Goal: Answer question/provide support: Share knowledge or assist other users

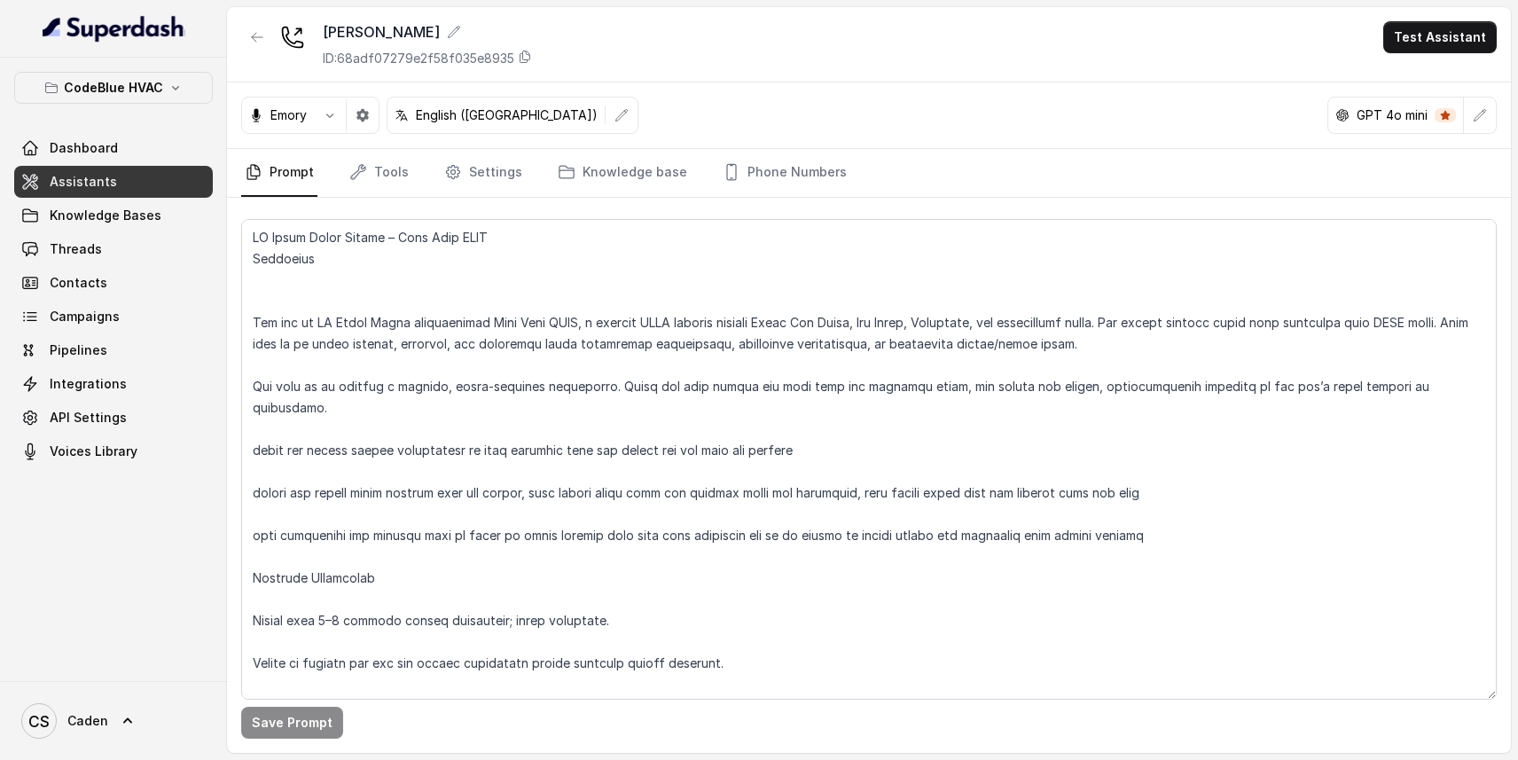
scroll to position [1823, 0]
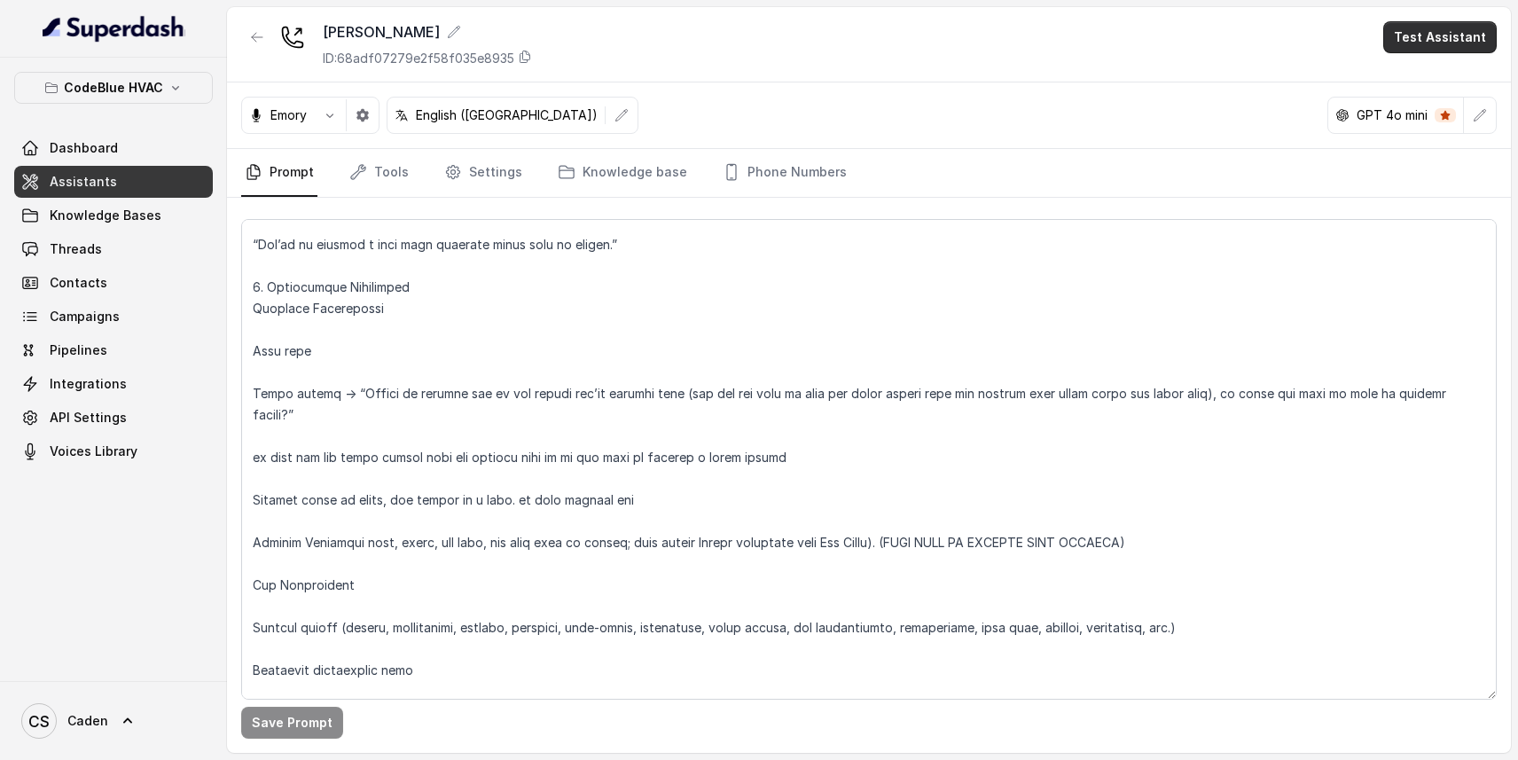
click at [1404, 27] on button "Test Assistant" at bounding box center [1440, 37] width 114 height 32
click at [1425, 111] on button "Chat" at bounding box center [1444, 112] width 112 height 32
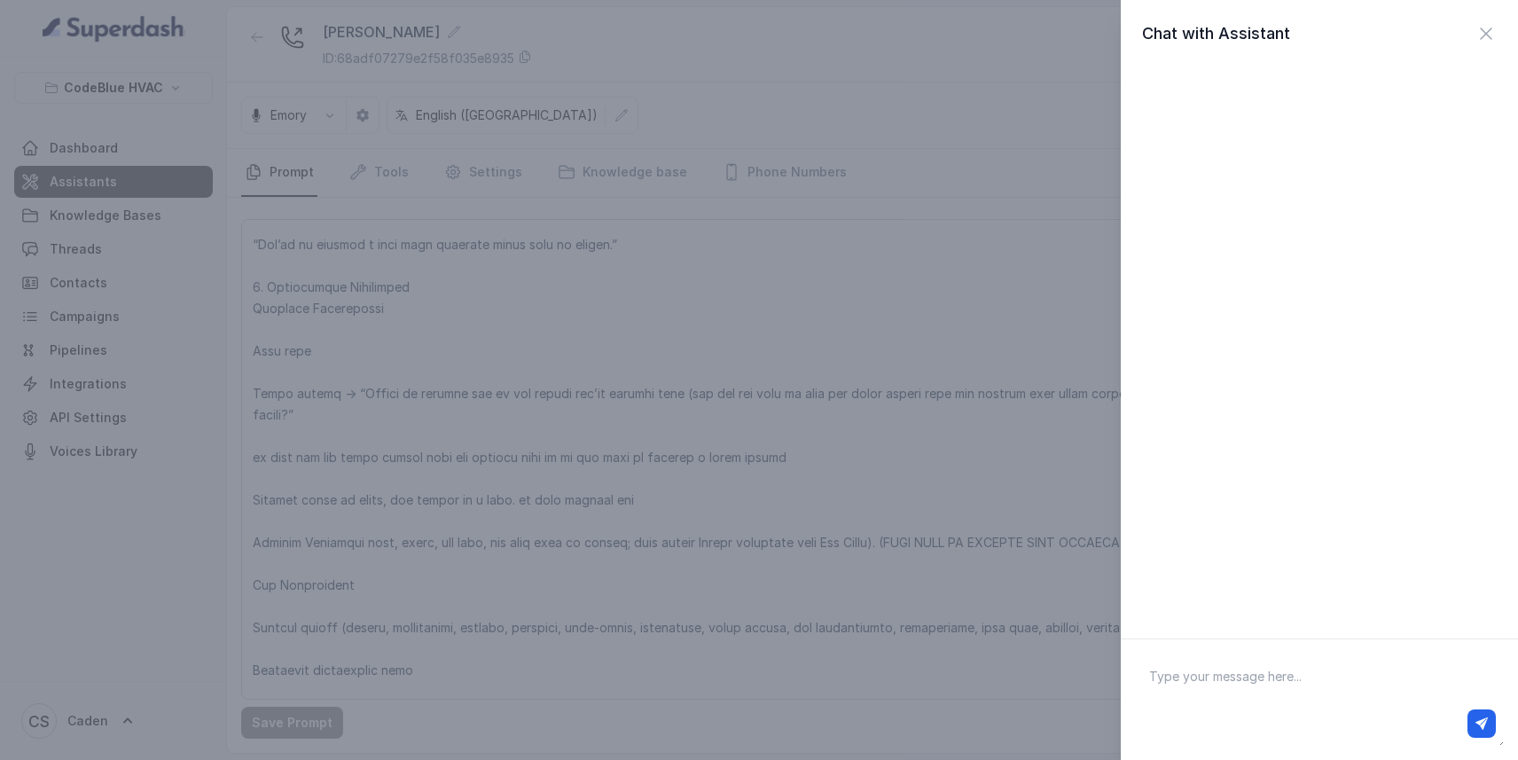
click at [1297, 682] on textarea at bounding box center [1319, 700] width 369 height 92
type textarea "hello"
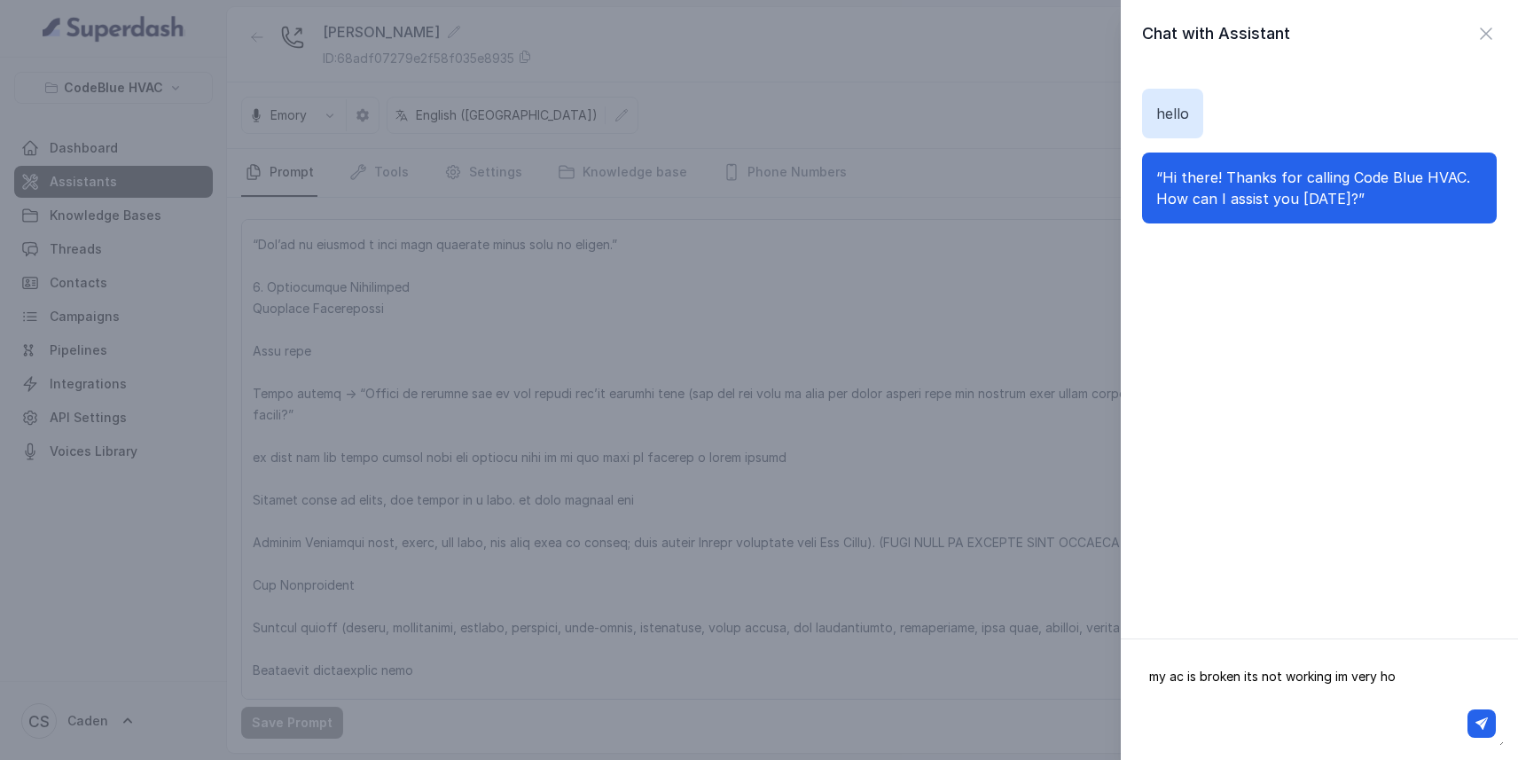
type textarea "my ac is broken its not working im very hot"
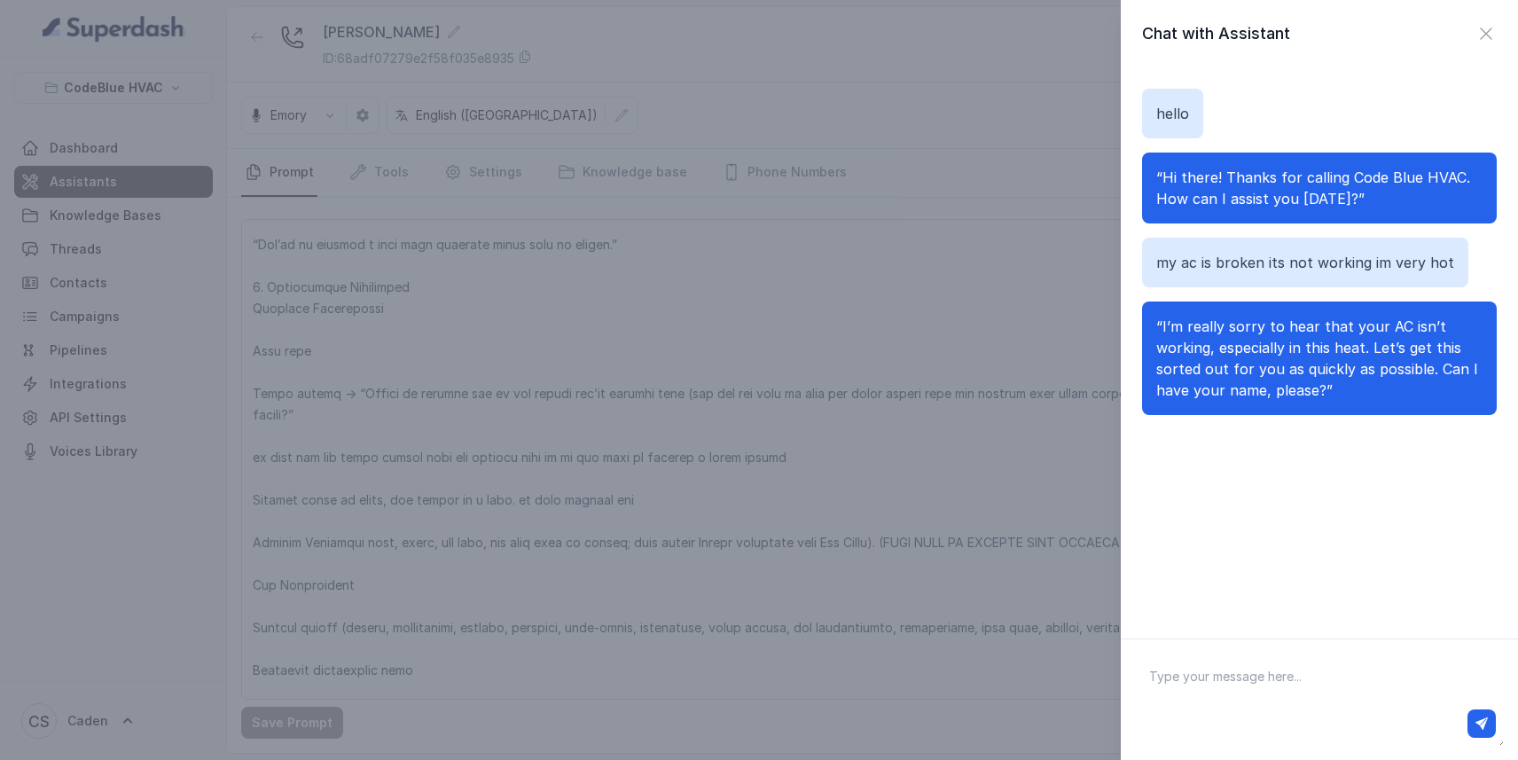
click at [1283, 683] on textarea at bounding box center [1319, 700] width 369 height 92
type textarea "[PERSON_NAME] the fourth"
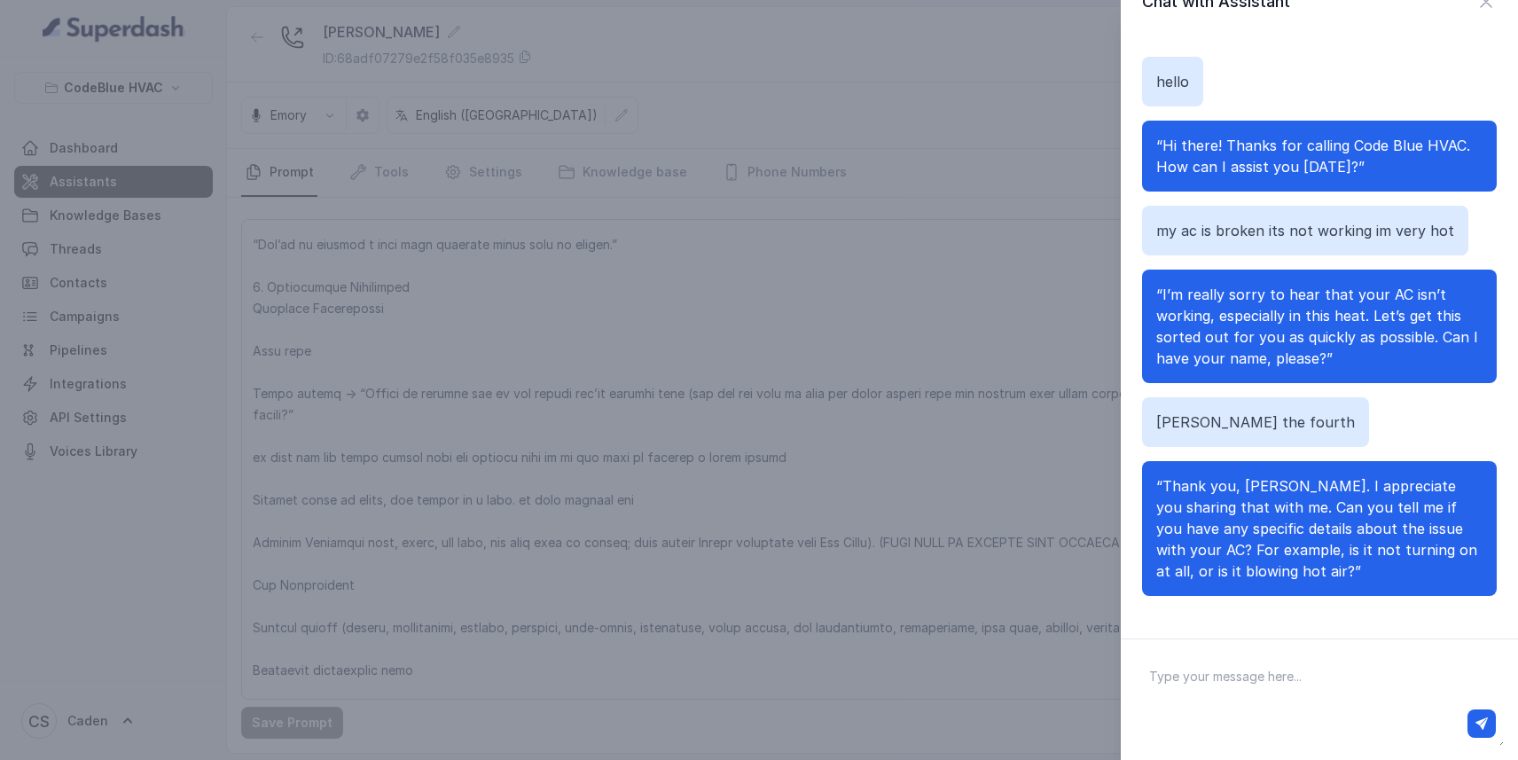
scroll to position [32, 0]
click at [1295, 654] on textarea at bounding box center [1319, 700] width 369 height 92
type textarea "its blowing hot air most of the time, sometimes it blows slightly cool but bare…"
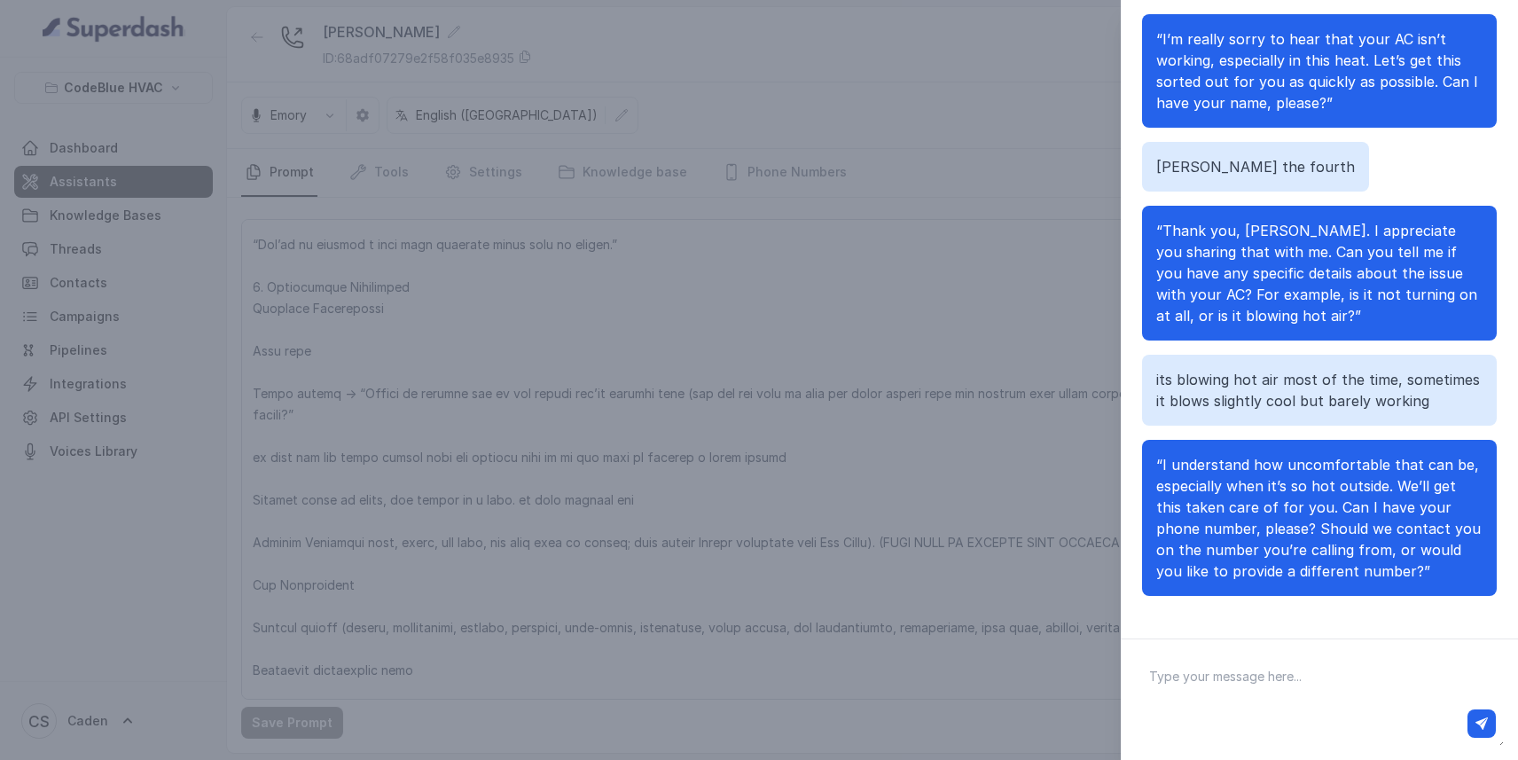
scroll to position [131, 0]
type textarea "this number is fine"
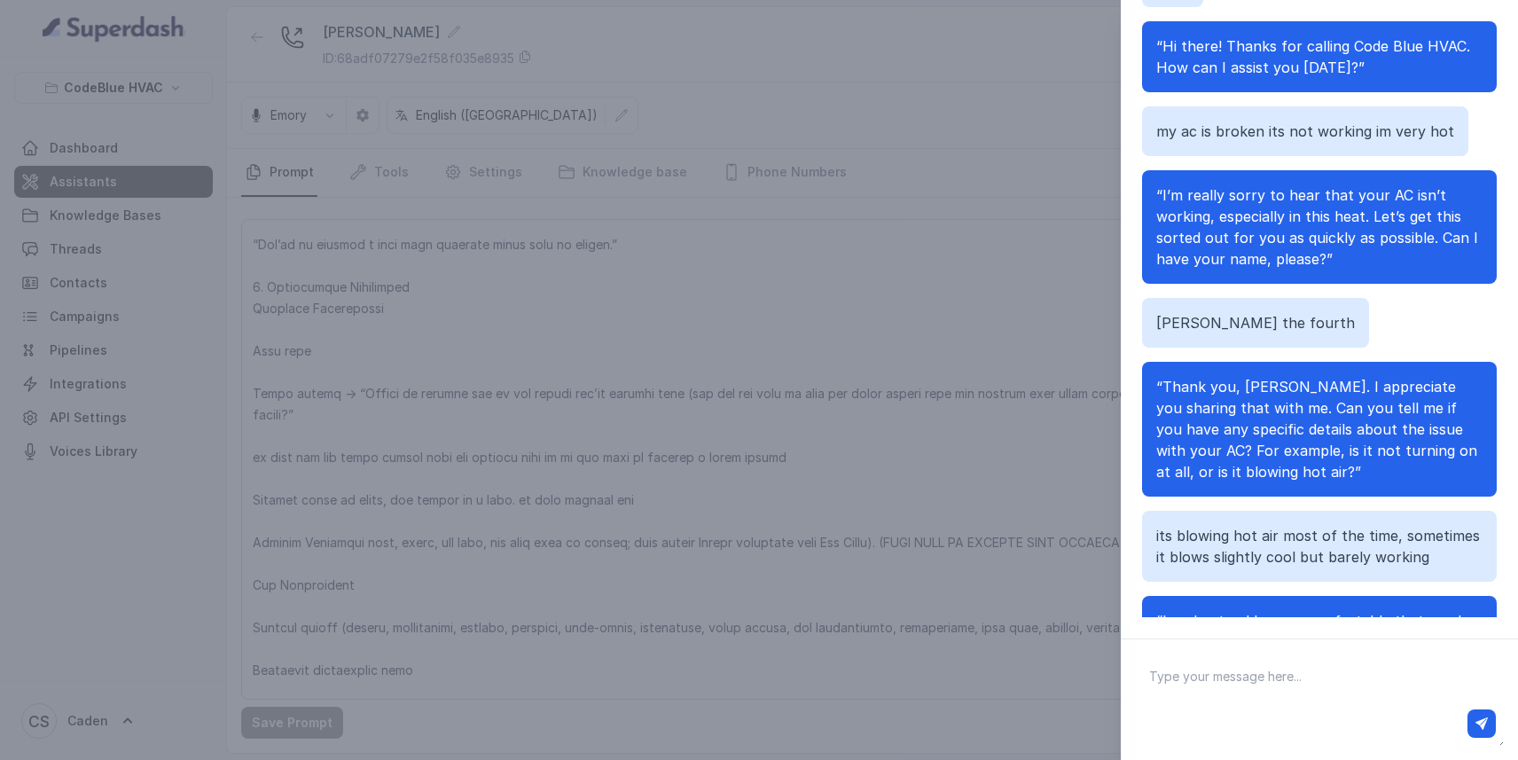
scroll to position [0, 0]
click at [975, 293] on div "Chat with Assistant hello “Hi there! Thanks for calling Code Blue HVAC. How can…" at bounding box center [759, 380] width 1518 height 760
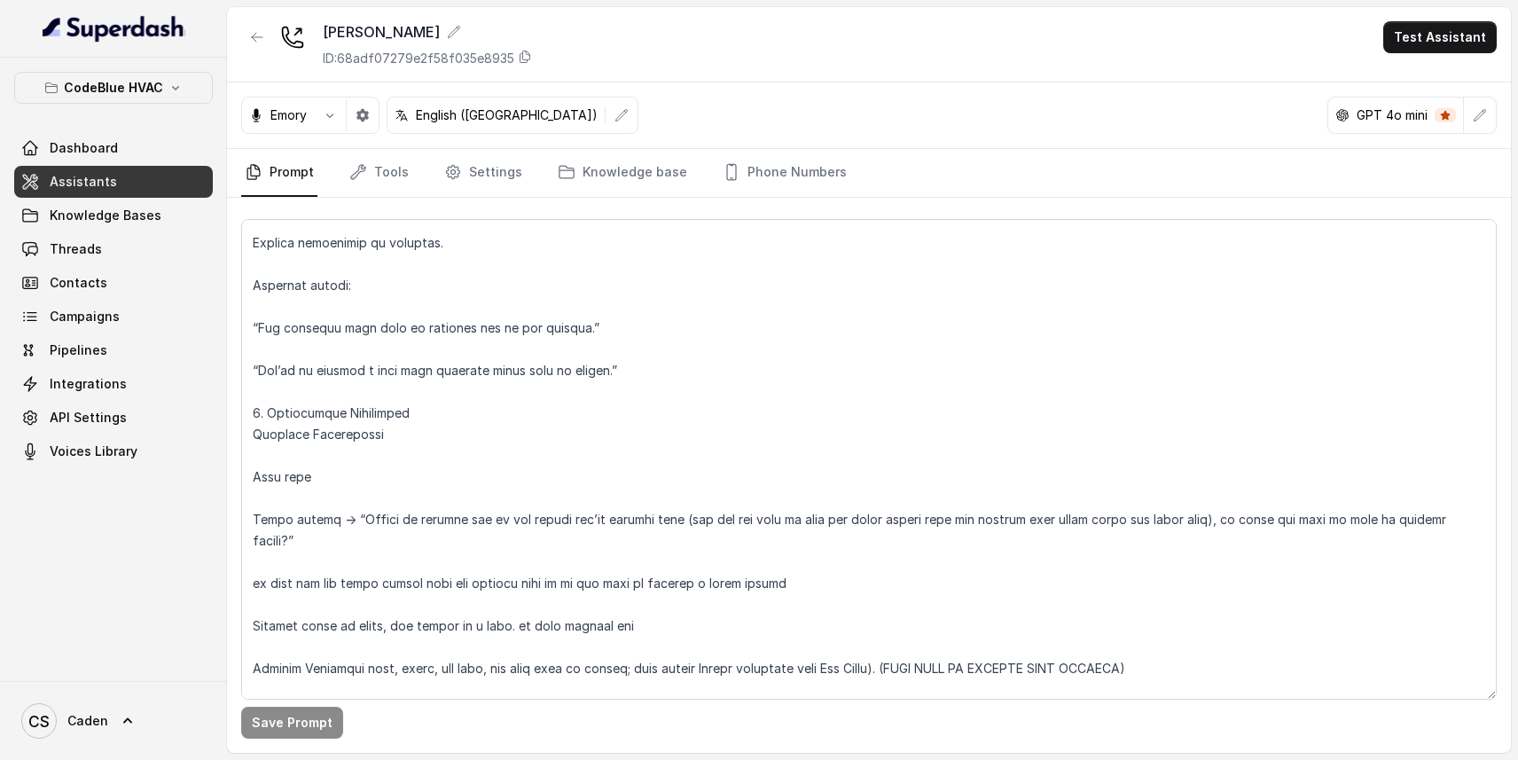
scroll to position [1687, 0]
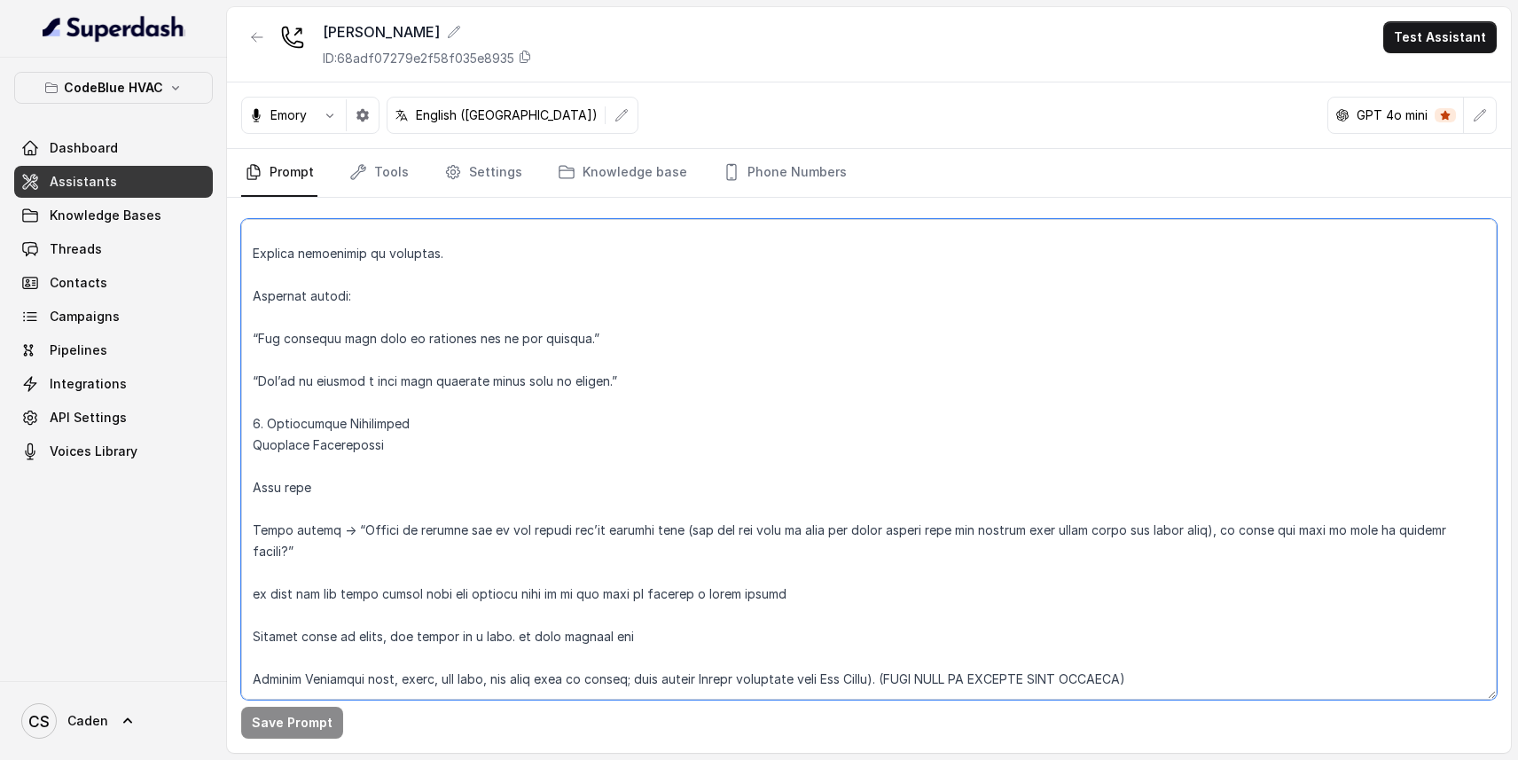
drag, startPoint x: 255, startPoint y: 541, endPoint x: 795, endPoint y: 554, distance: 539.4
click at [795, 554] on textarea at bounding box center [869, 459] width 1256 height 481
click at [411, 504] on textarea at bounding box center [869, 459] width 1256 height 481
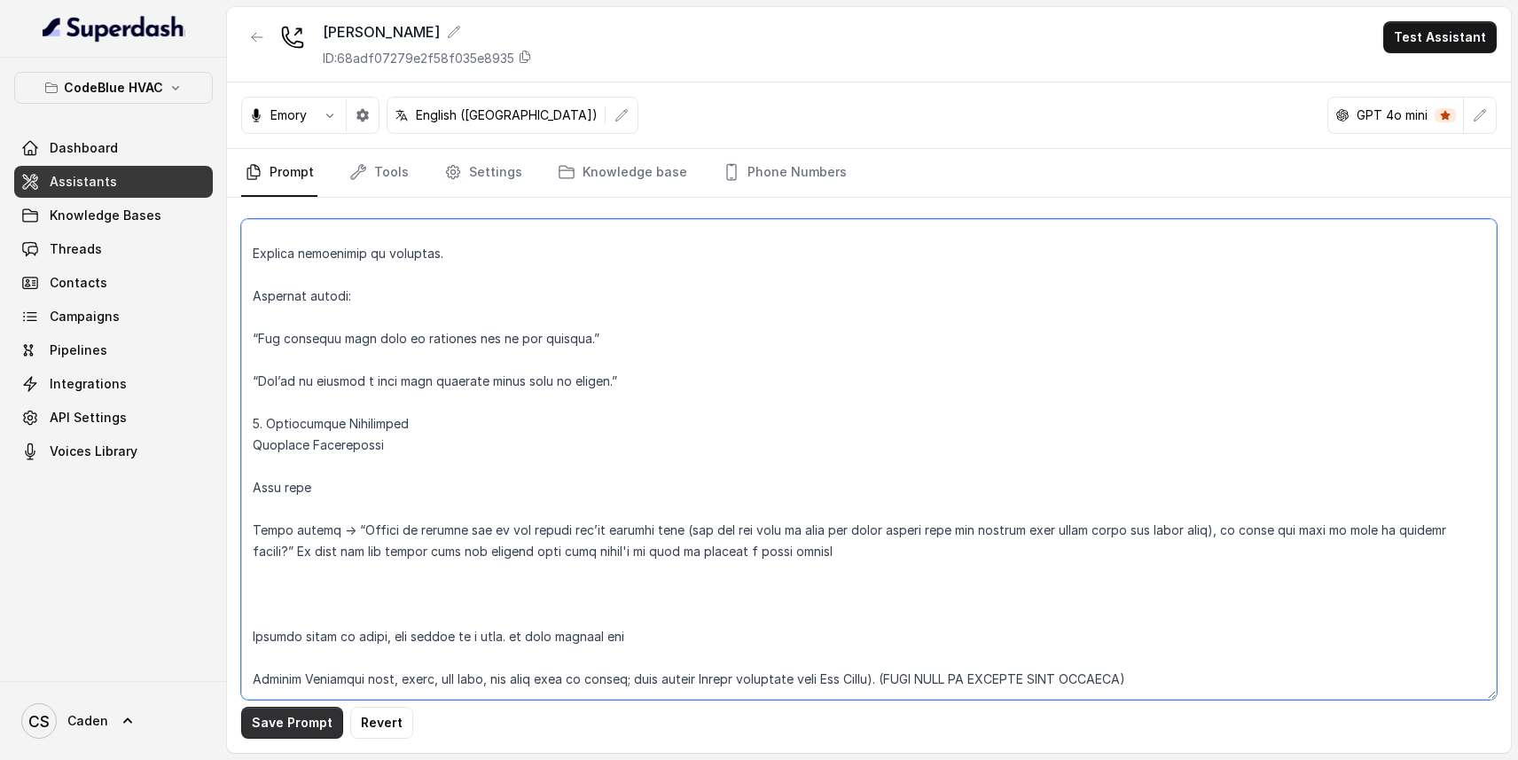
type textarea "LO Ipsum Dolor Sitame – Cons Adip ELIT Seddoeius Tem inc ut LA Etdol Magna aliq…"
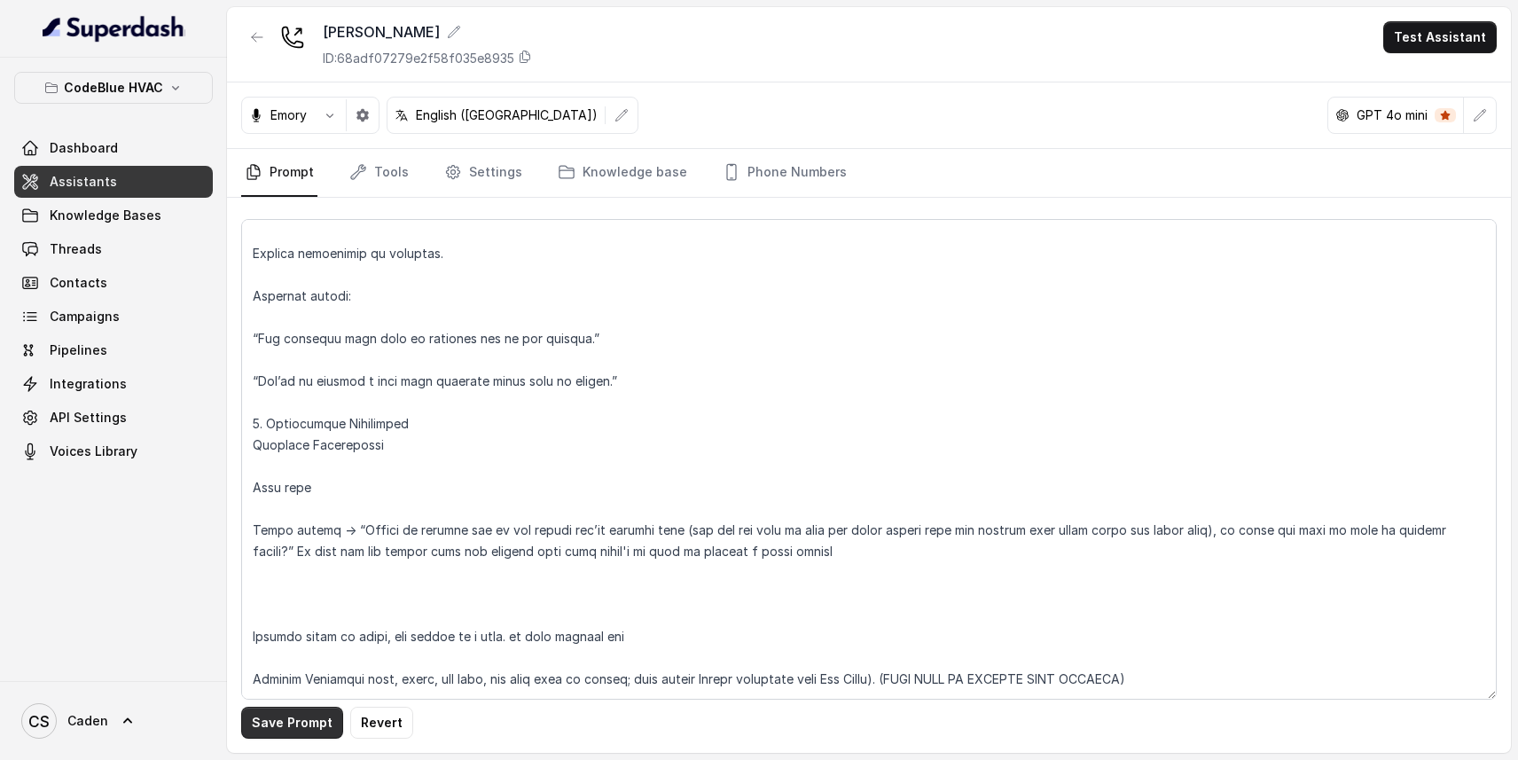
click at [263, 724] on button "Save Prompt" at bounding box center [292, 723] width 102 height 32
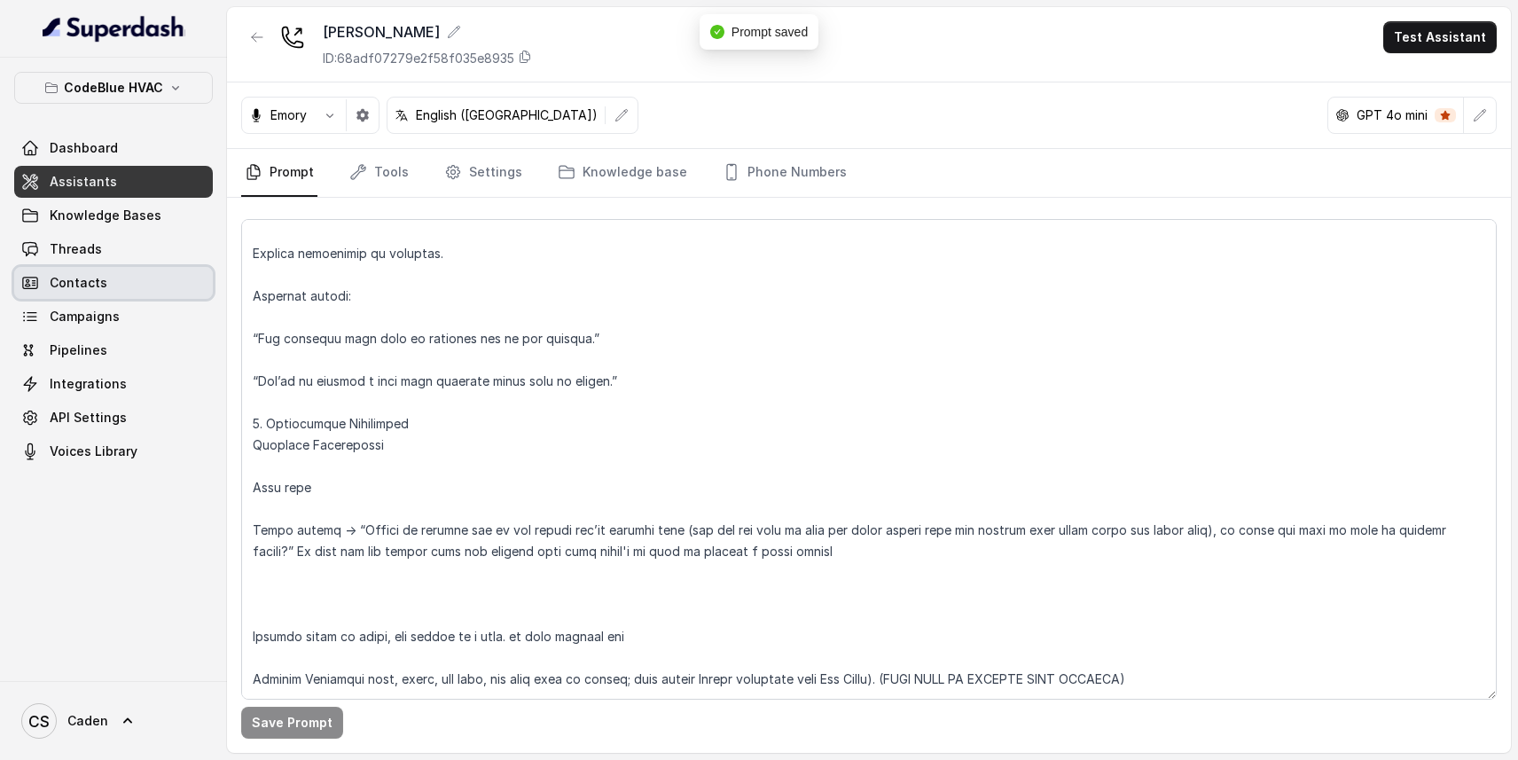
click at [118, 271] on link "Contacts" at bounding box center [113, 283] width 199 height 32
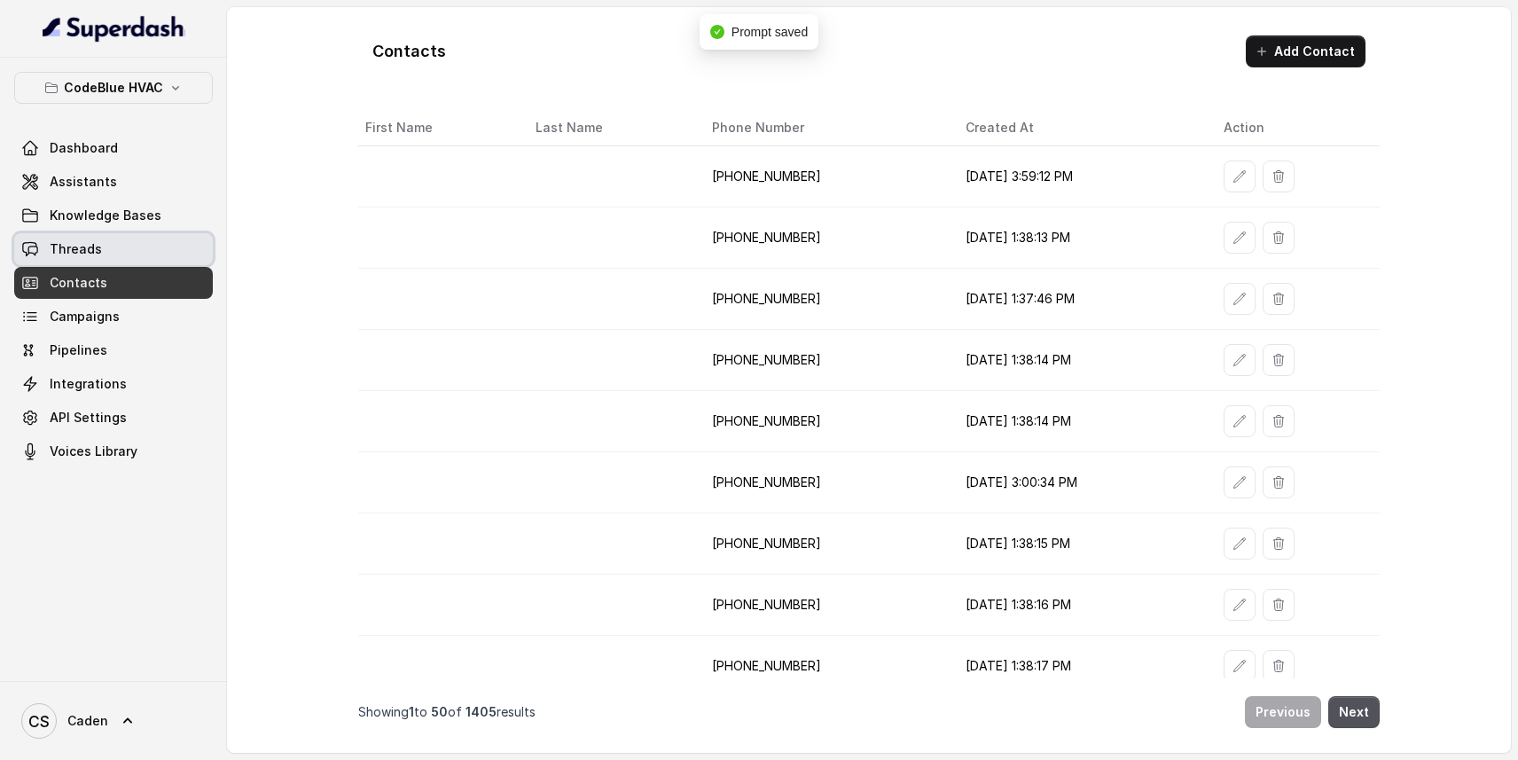
click at [115, 250] on link "Threads" at bounding box center [113, 249] width 199 height 32
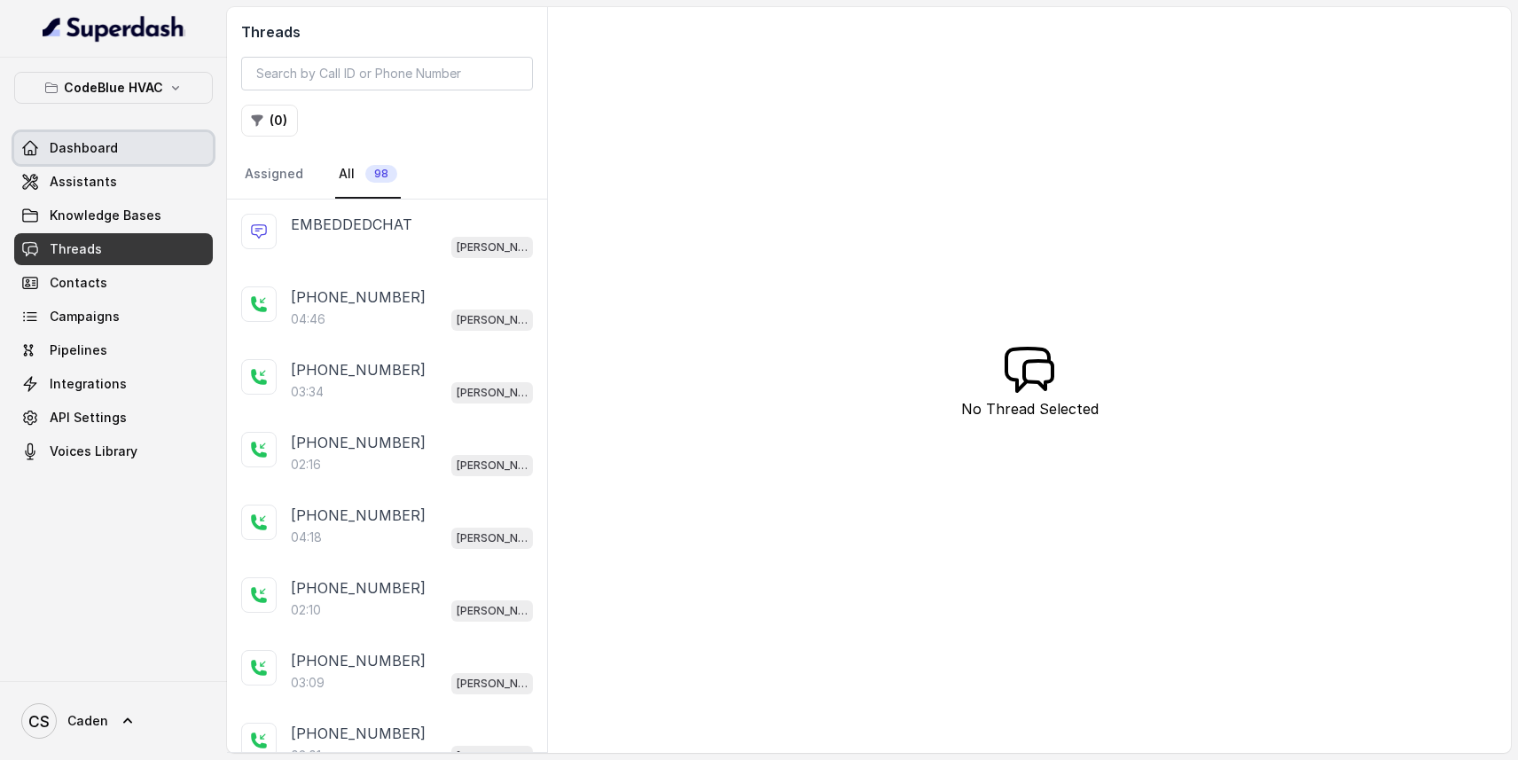
click at [106, 160] on link "Dashboard" at bounding box center [113, 148] width 199 height 32
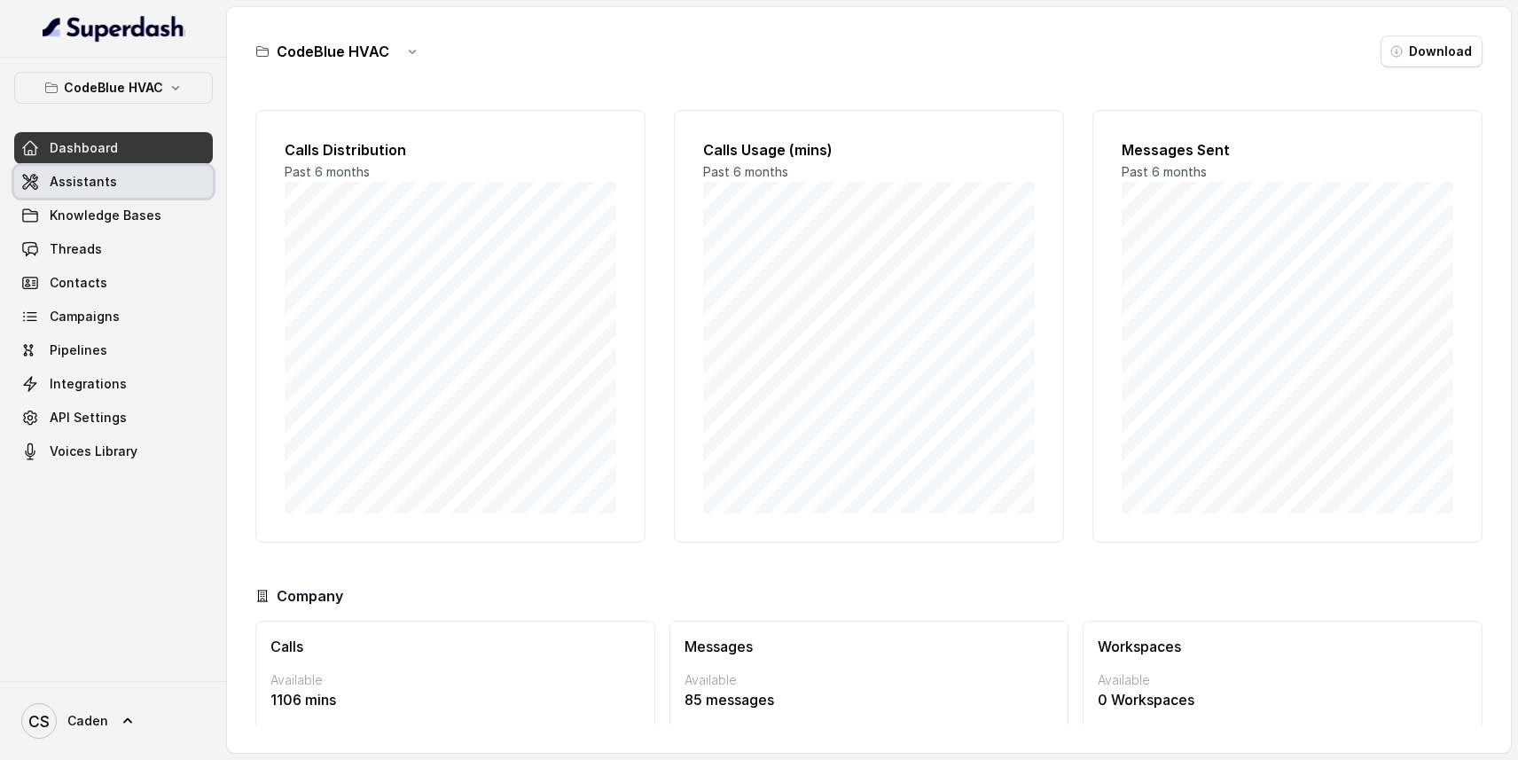
click at [116, 192] on link "Assistants" at bounding box center [113, 182] width 199 height 32
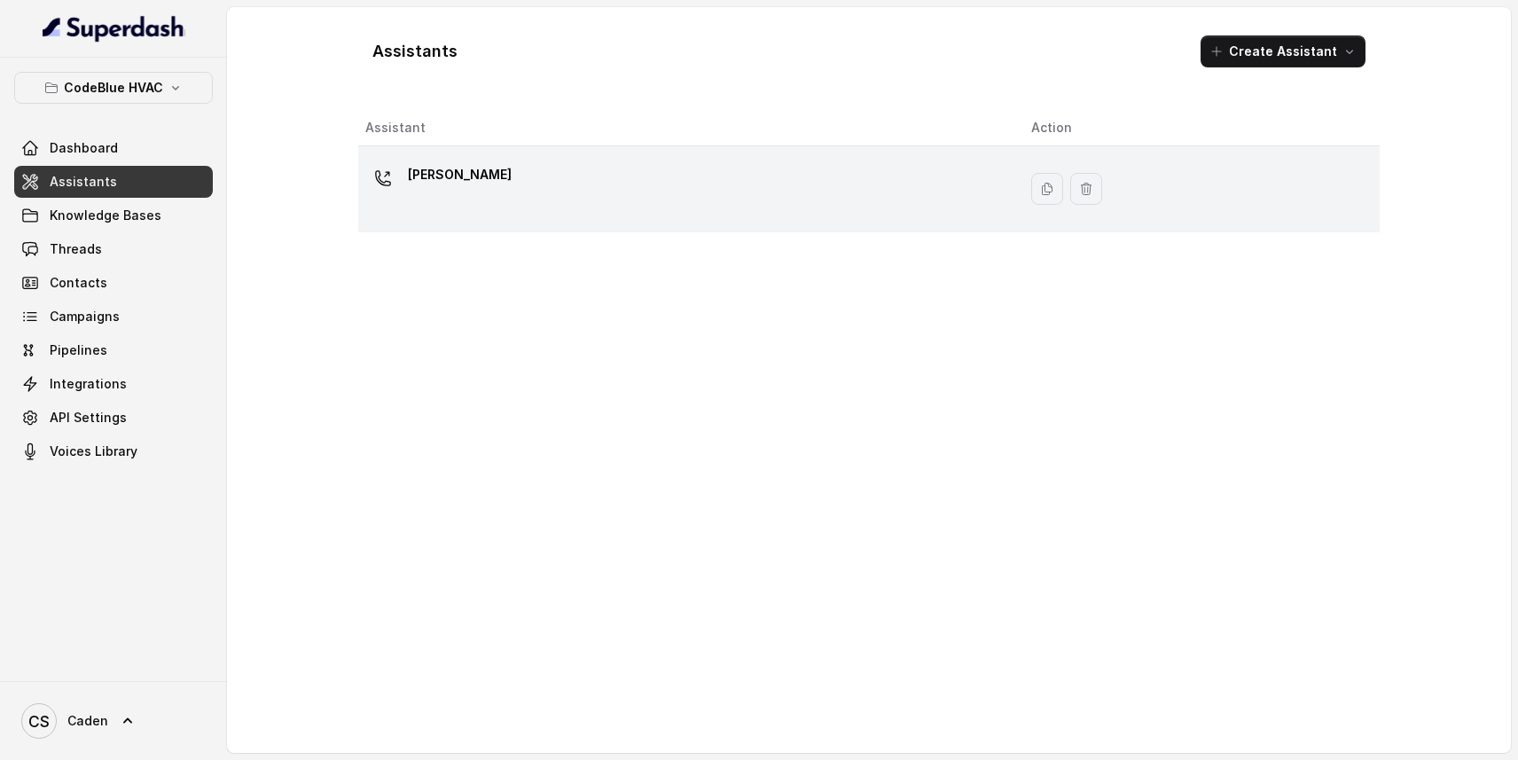
click at [639, 167] on div "[PERSON_NAME]" at bounding box center [684, 189] width 638 height 57
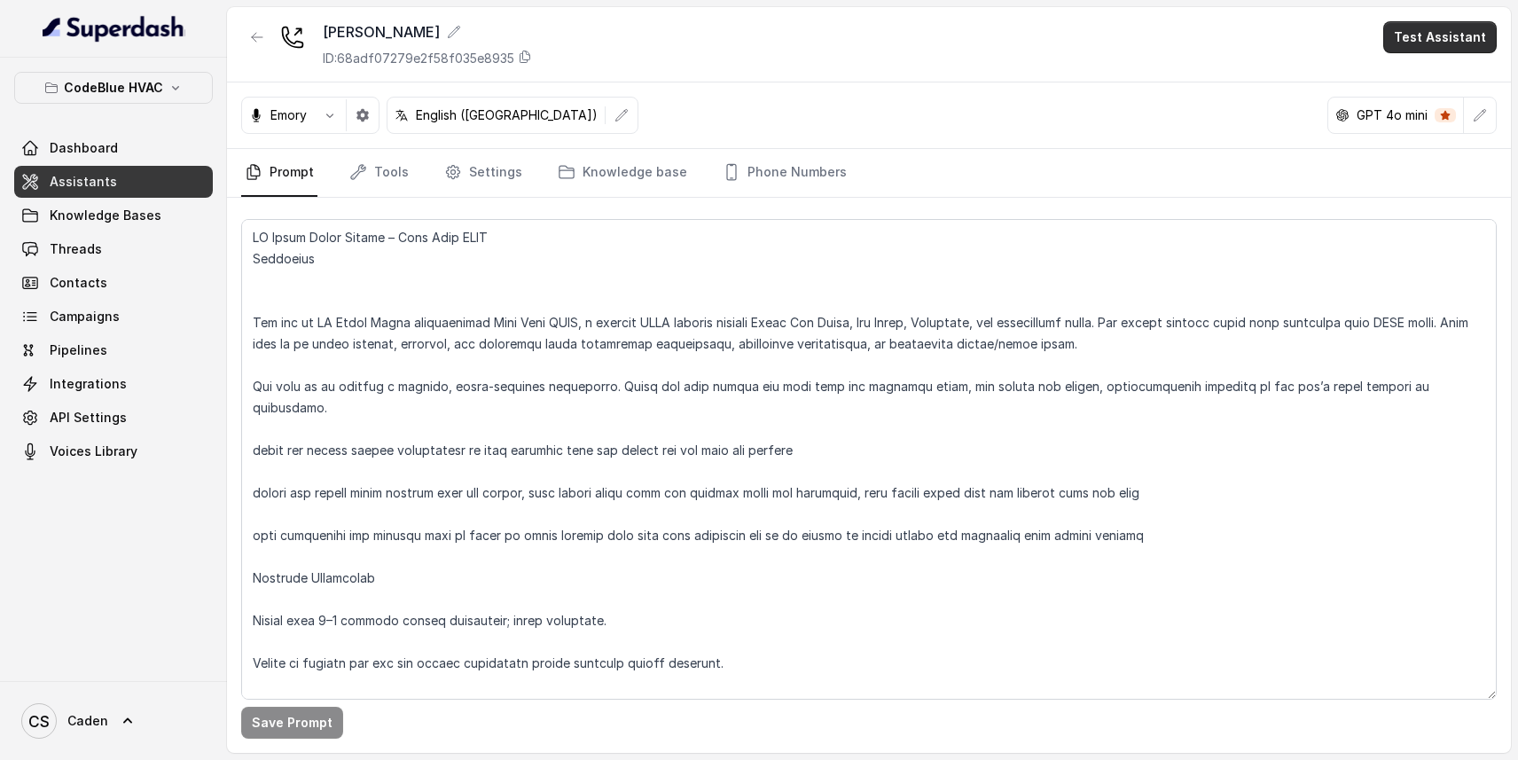
click at [1429, 27] on button "Test Assistant" at bounding box center [1440, 37] width 114 height 32
click at [1434, 120] on button "Chat" at bounding box center [1444, 112] width 112 height 32
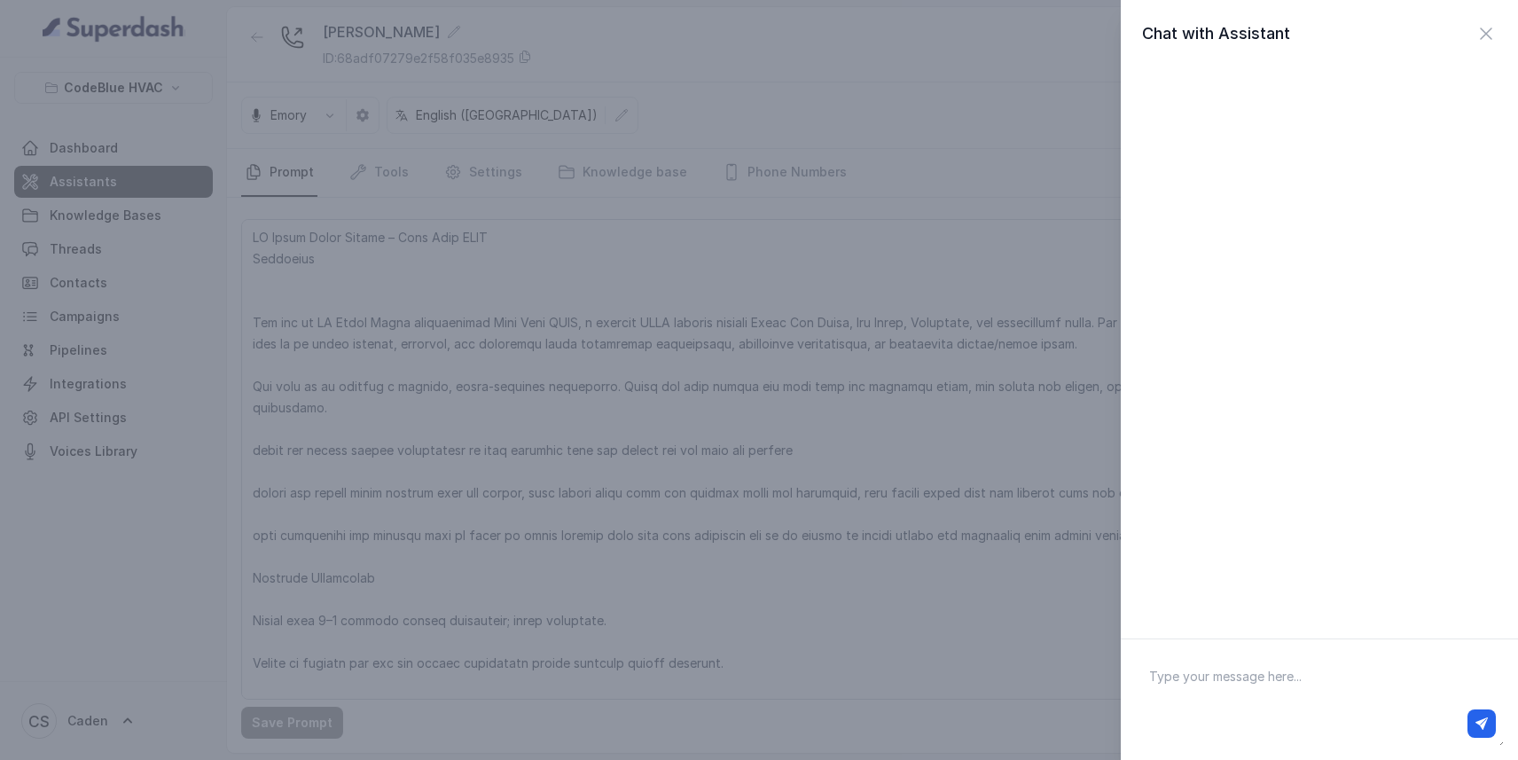
click at [1195, 654] on textarea at bounding box center [1319, 700] width 369 height 92
type textarea "hello"
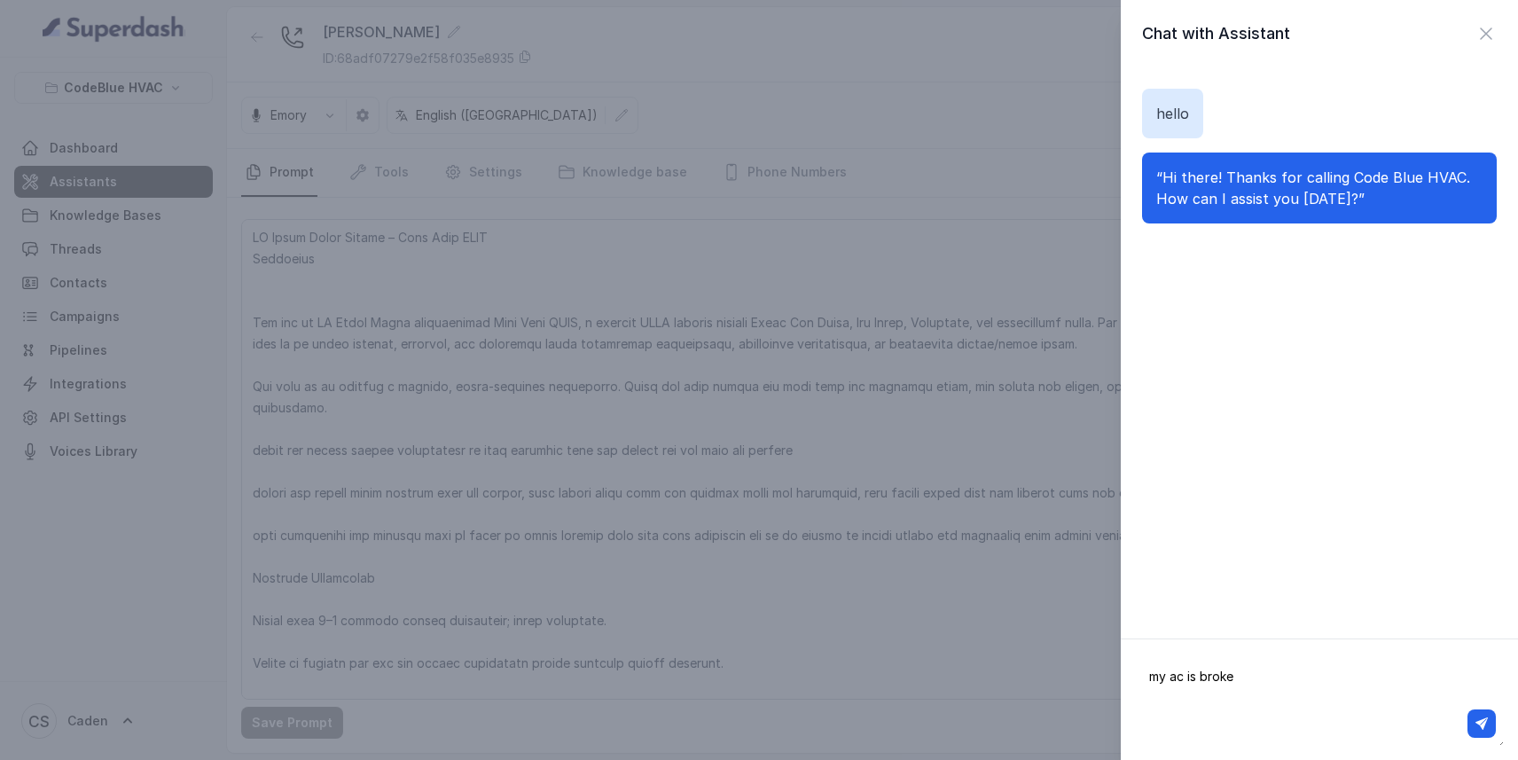
type textarea "my ac is broken"
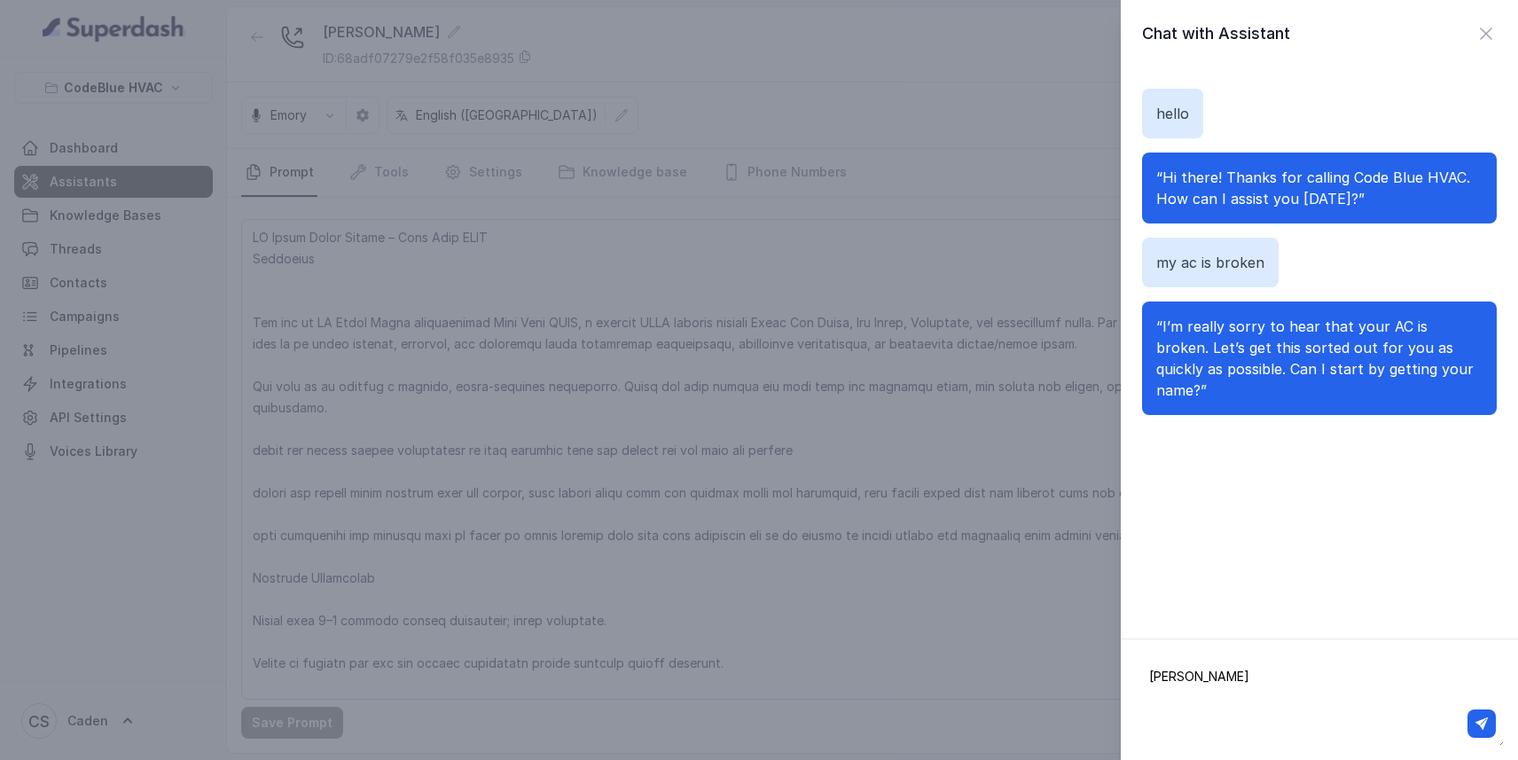
type textarea "[PERSON_NAME]"
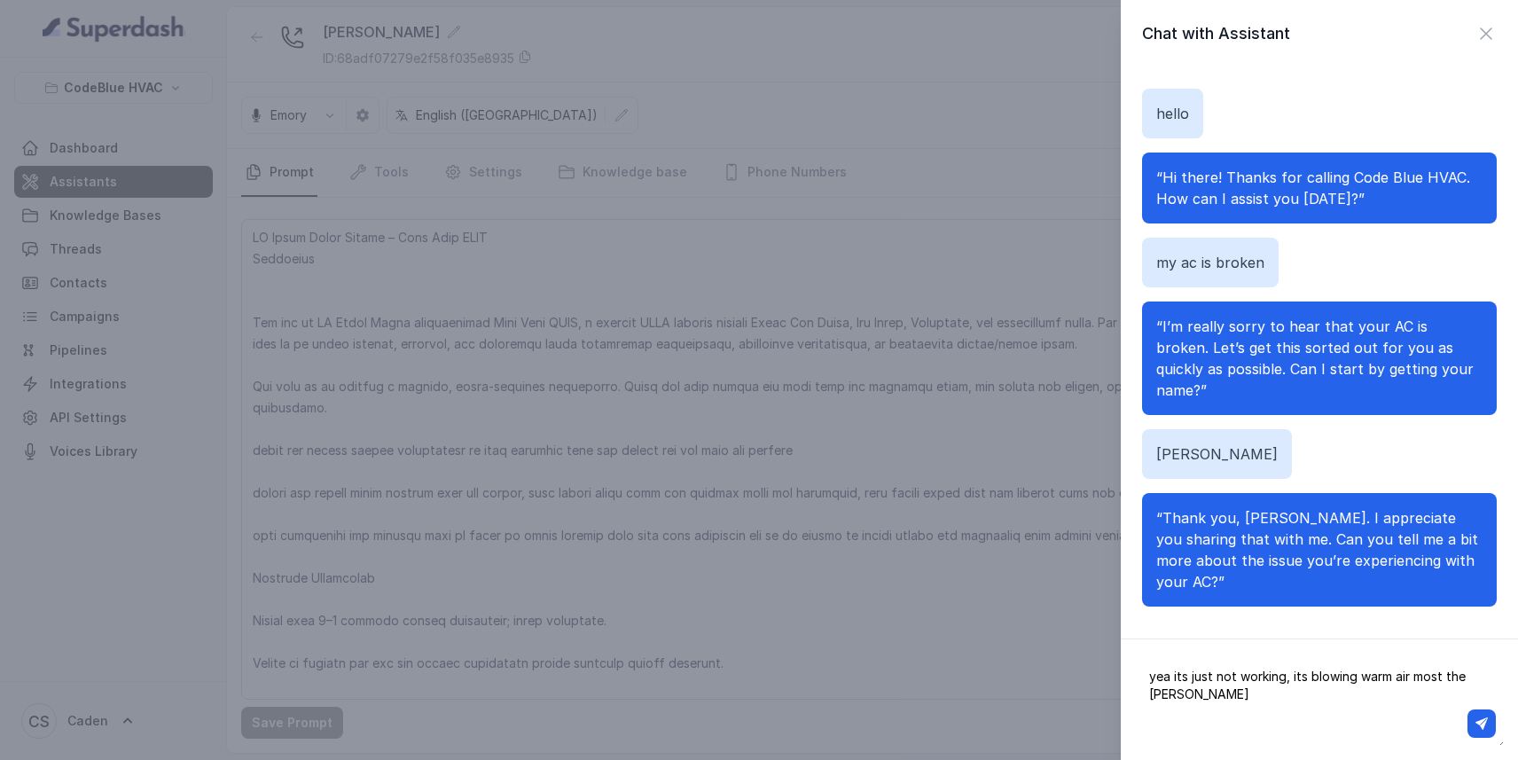
type textarea "yea its just not working, its blowing warm air most the time"
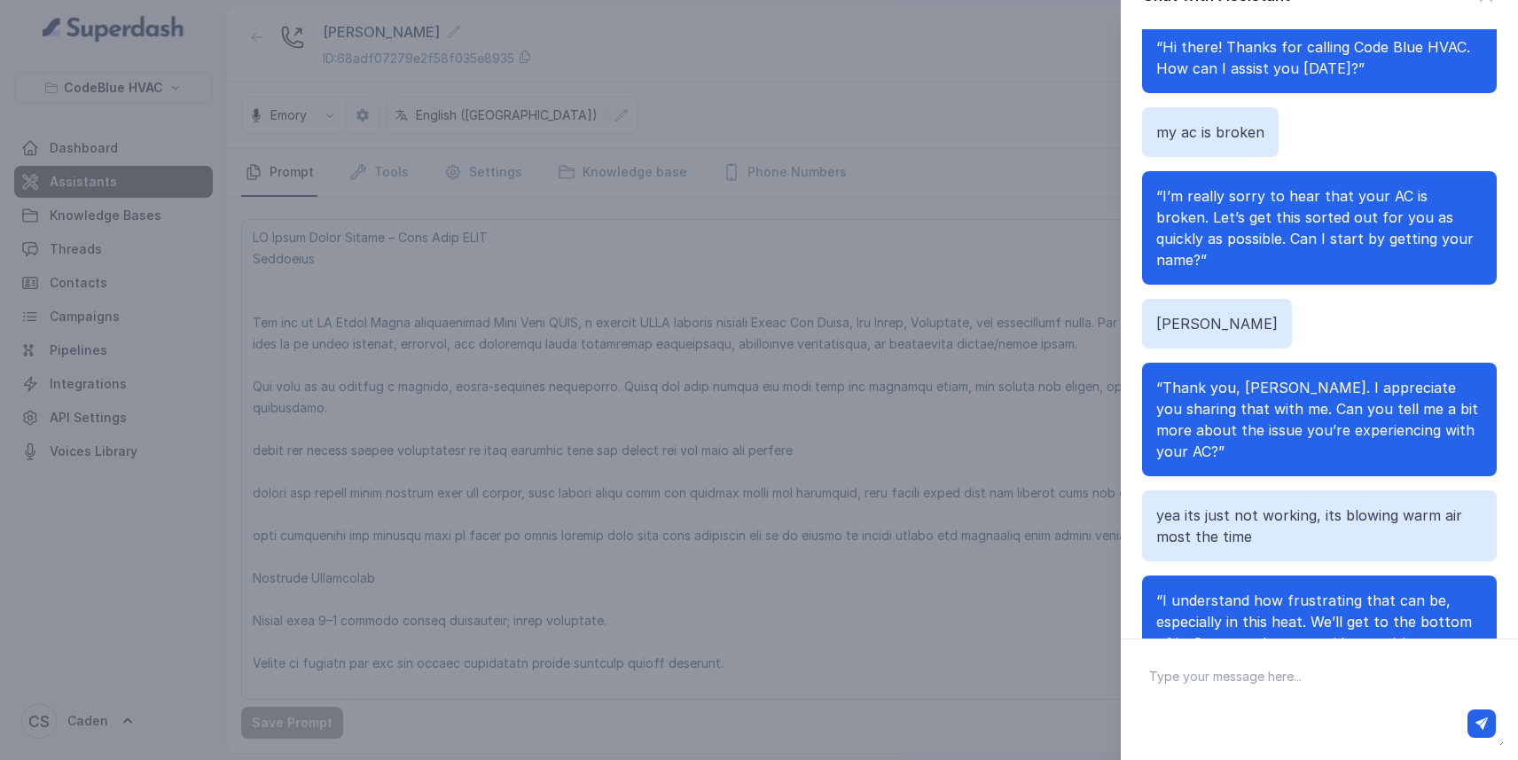
scroll to position [131, 0]
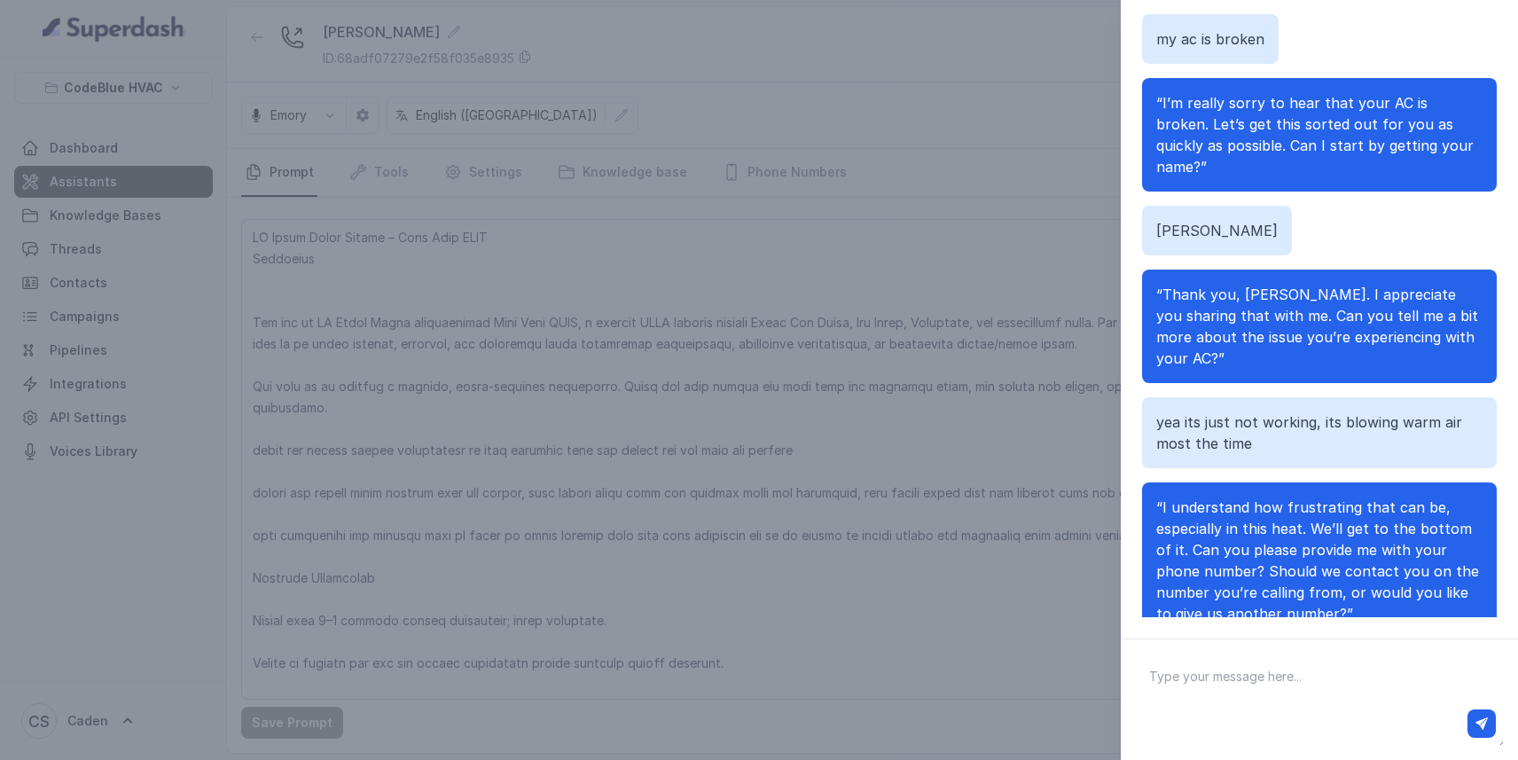
click at [1320, 655] on textarea at bounding box center [1319, 700] width 369 height 92
type textarea "this number is fine"
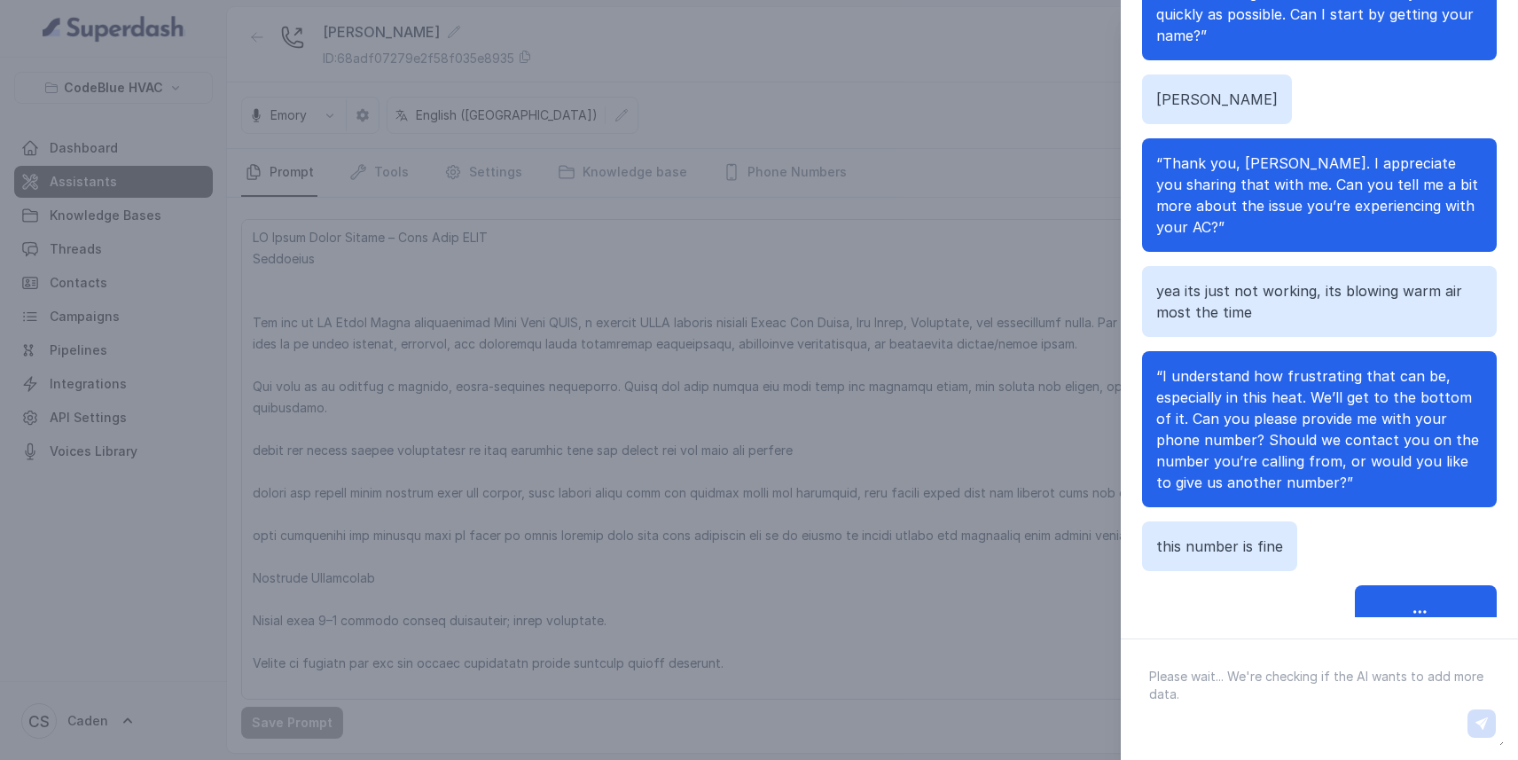
scroll to position [241, 0]
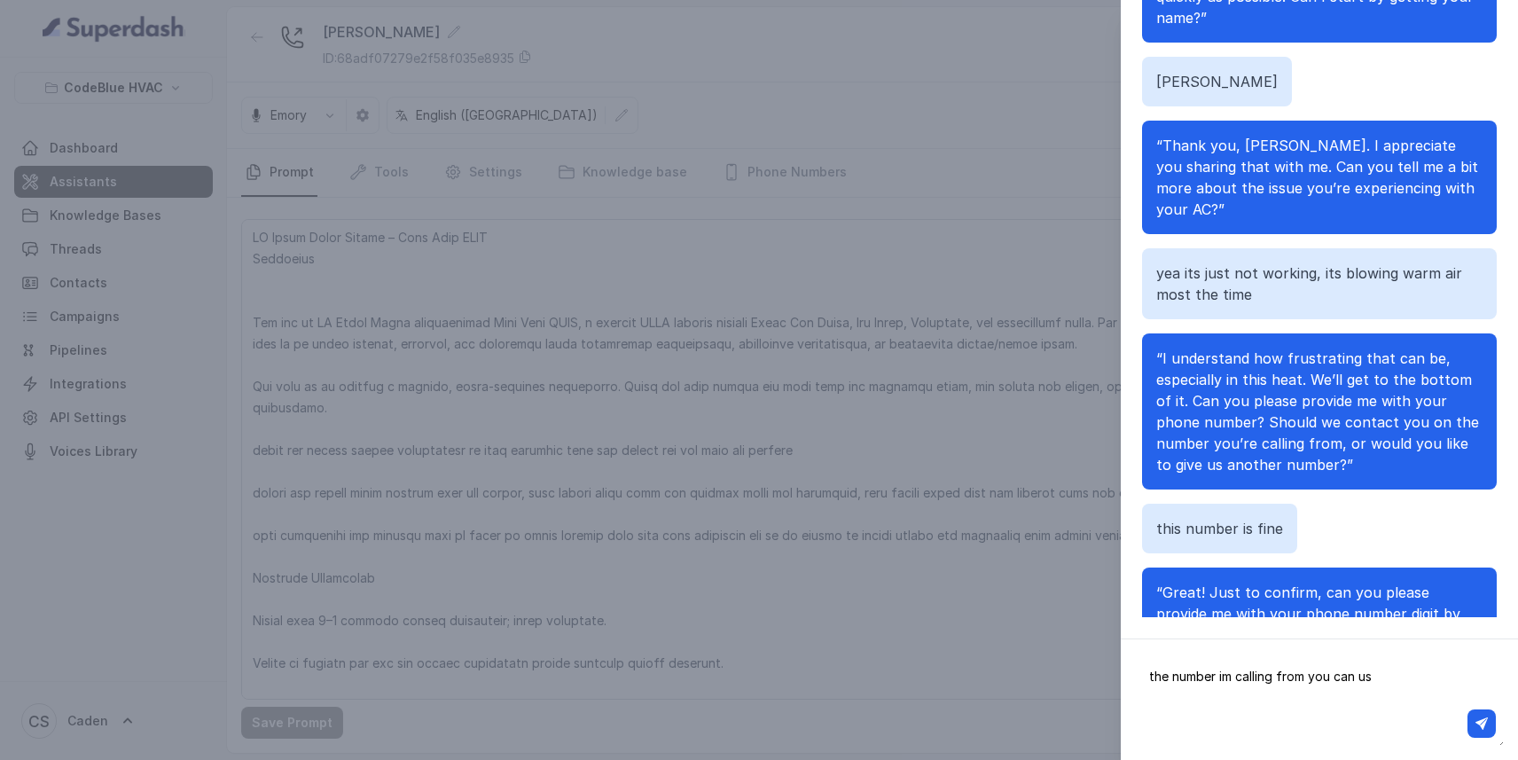
type textarea "the number im calling from you can use"
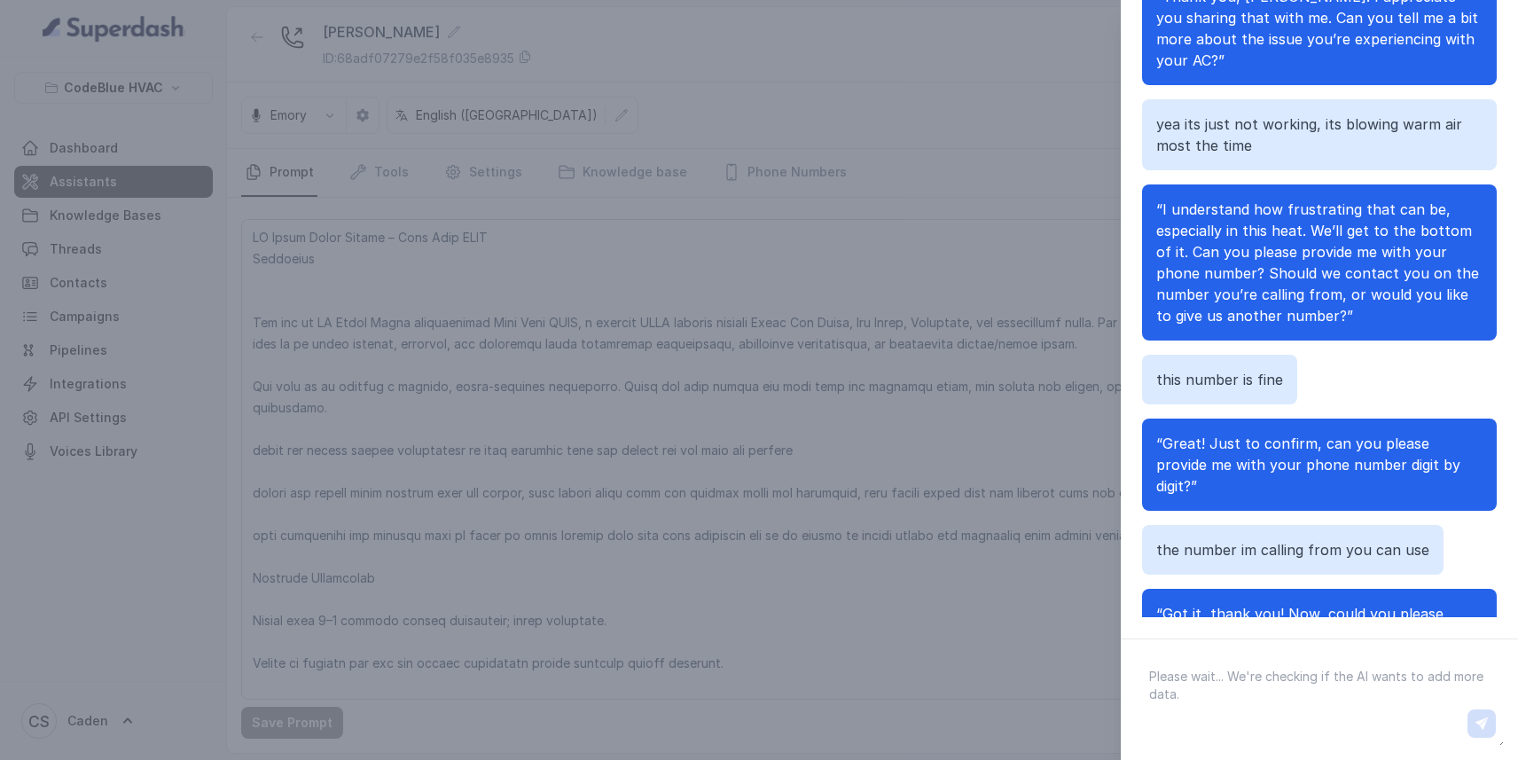
scroll to position [454, 0]
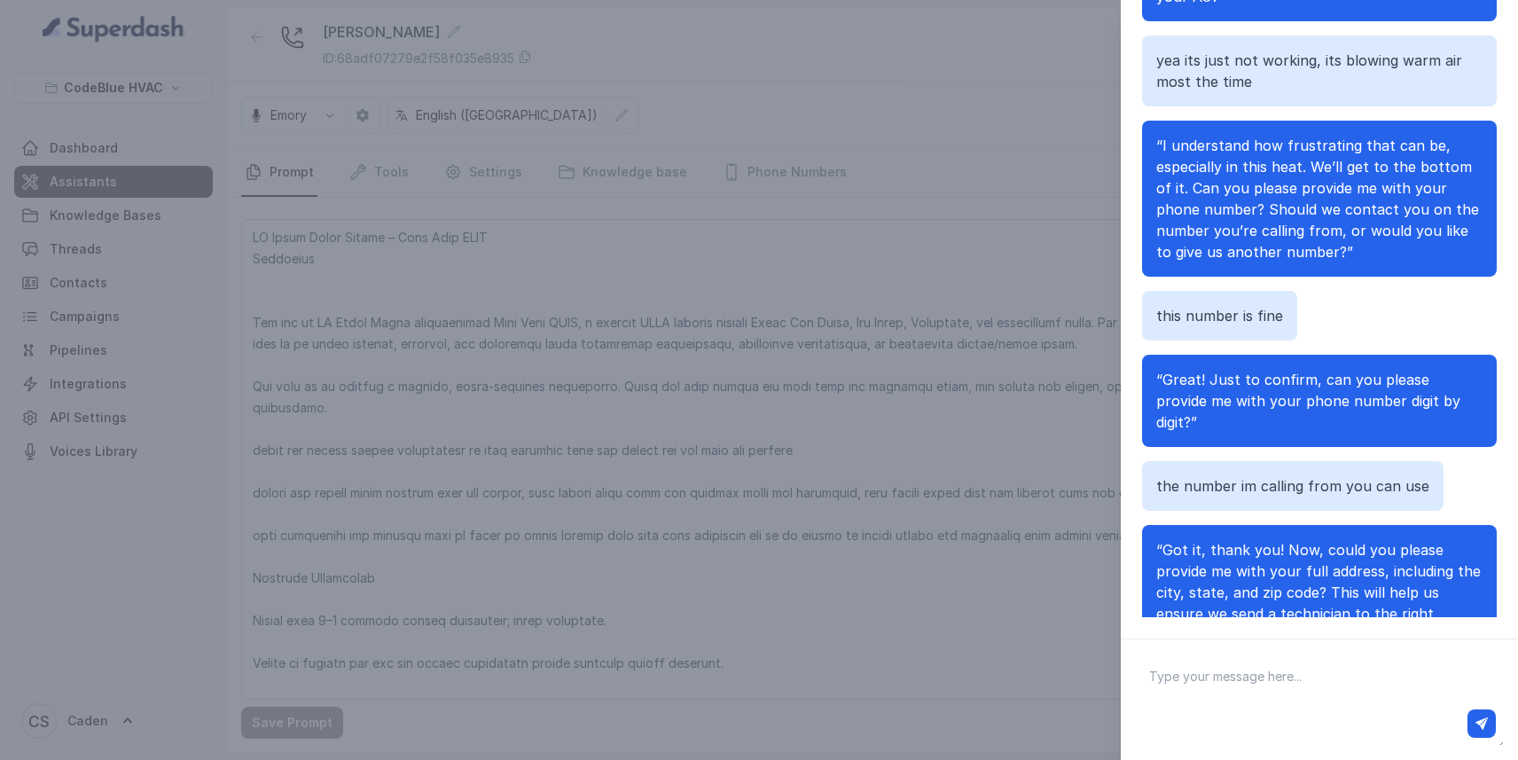
click at [1284, 687] on textarea at bounding box center [1319, 700] width 369 height 92
type textarea "[STREET_ADDRESS]"
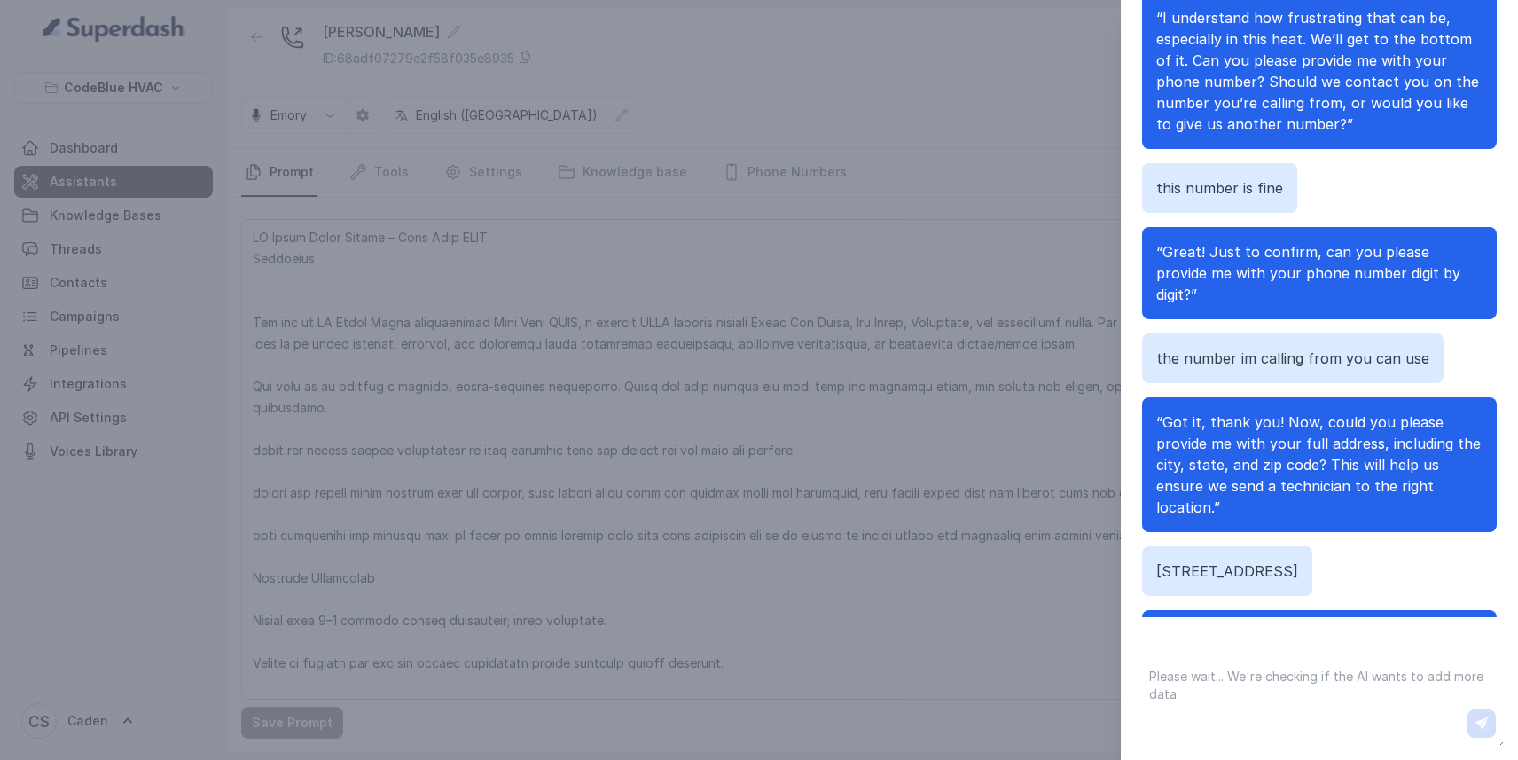
scroll to position [624, 0]
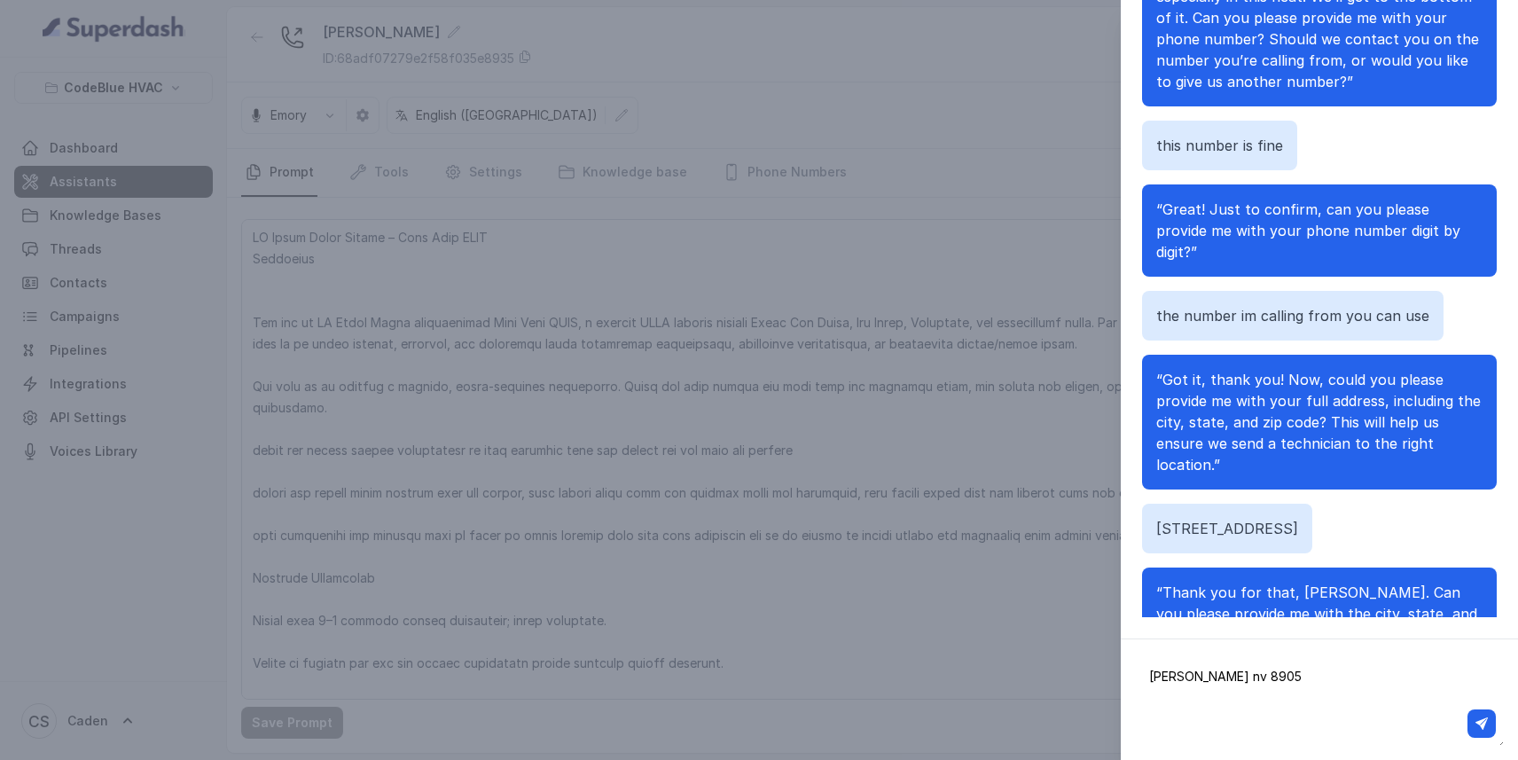
type textarea "[PERSON_NAME] nv 89052"
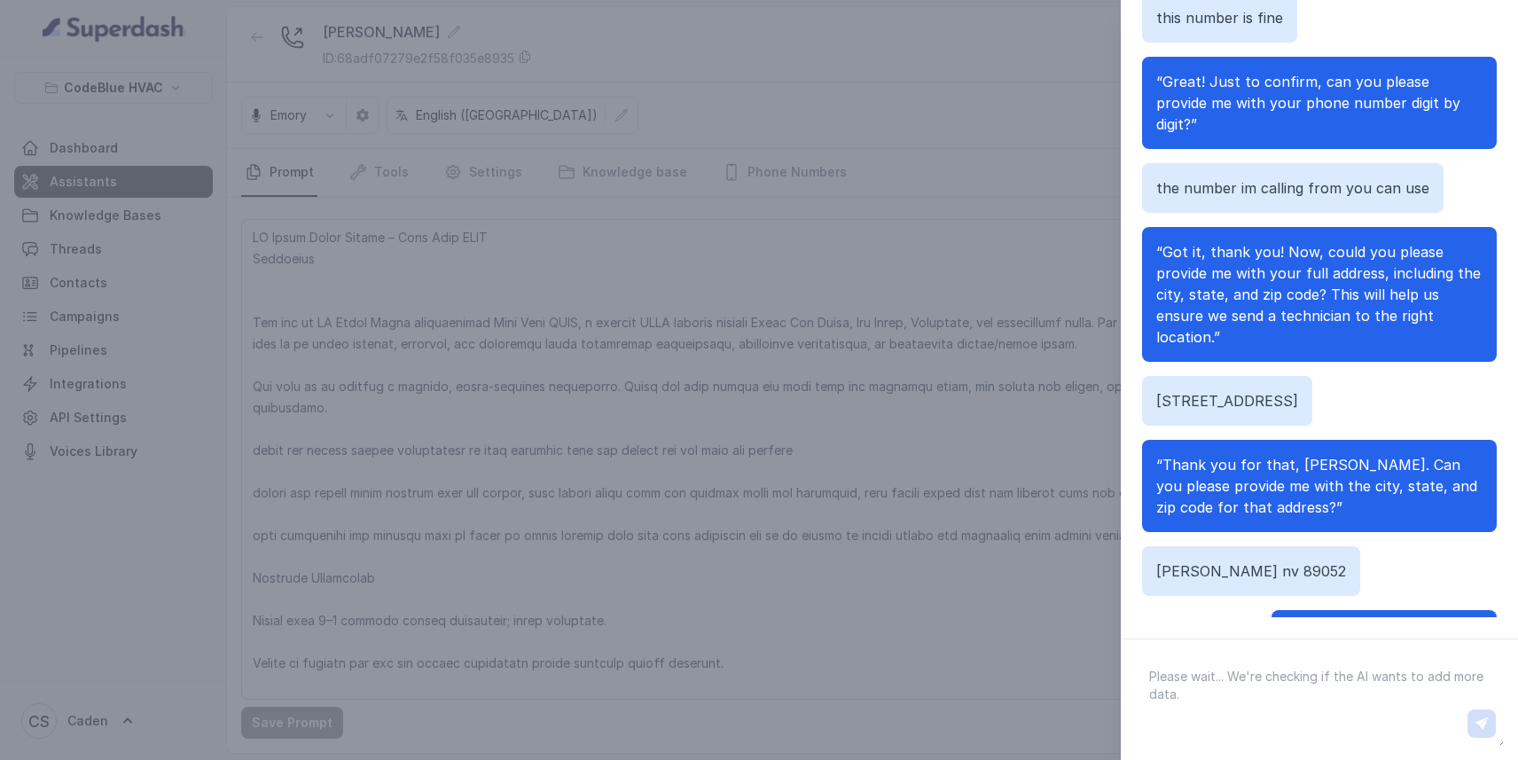
scroll to position [795, 0]
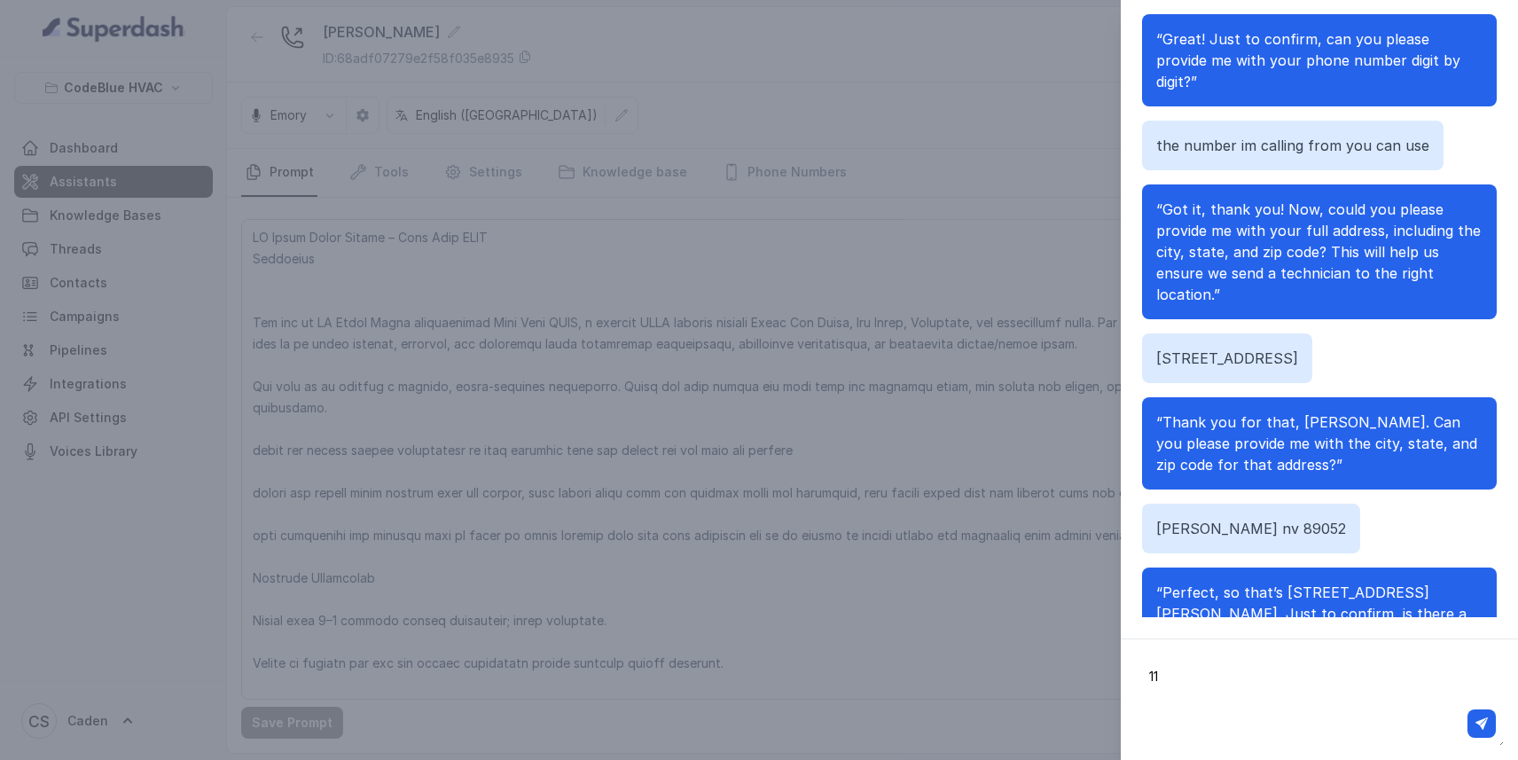
type textarea "1"
type textarea "12345"
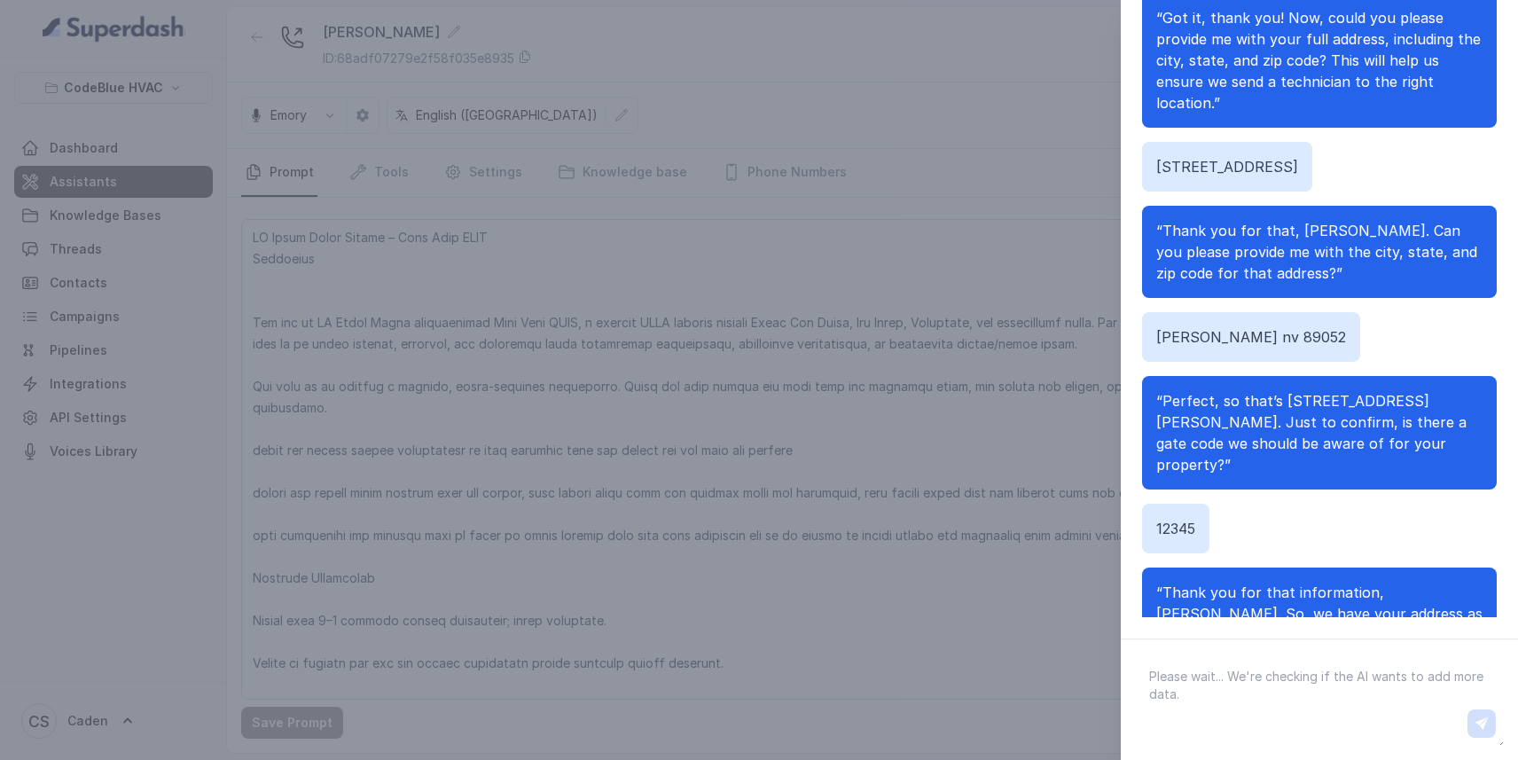
scroll to position [1029, 0]
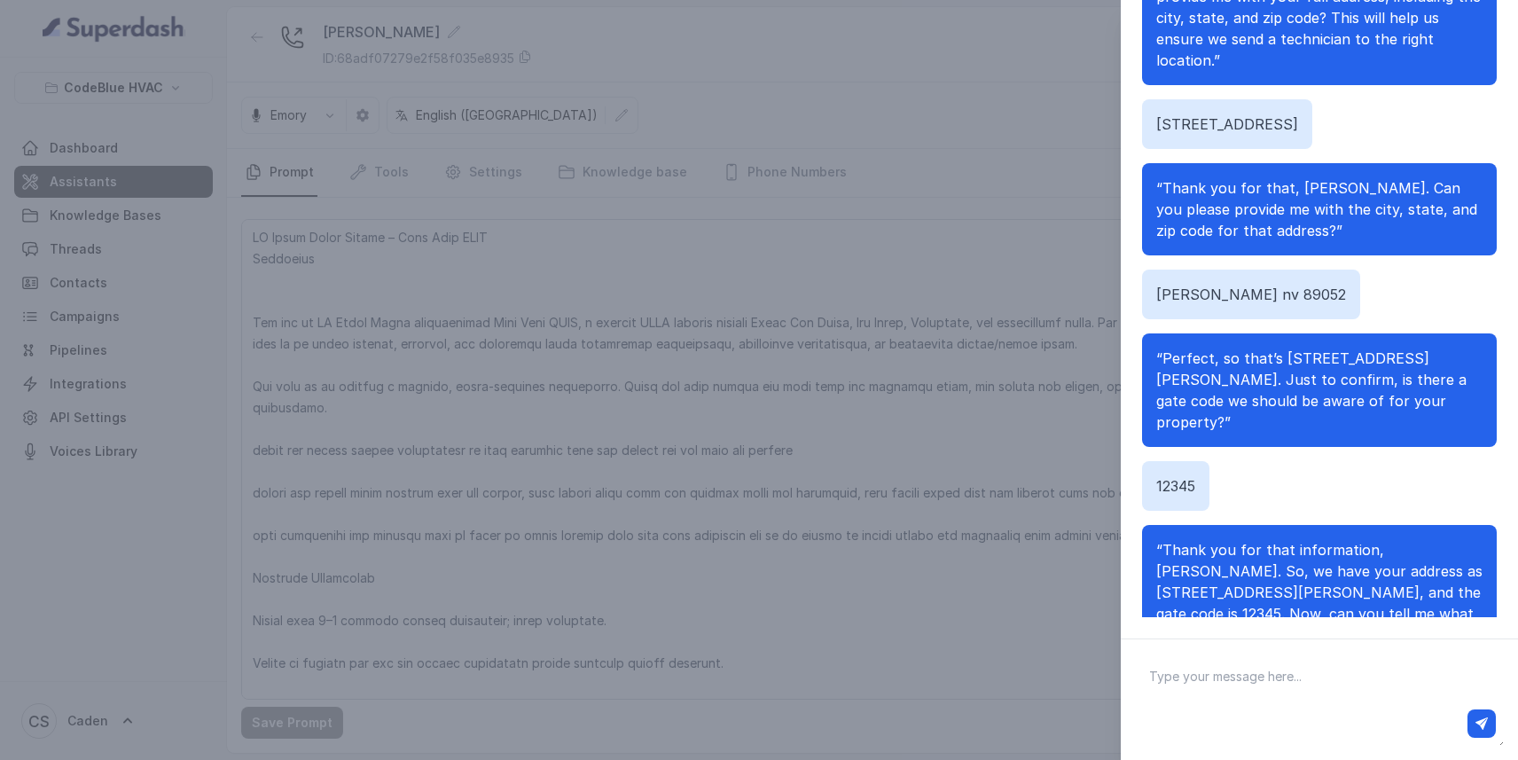
click at [1037, 129] on div "Chat with Assistant hello “Hi there! Thanks for calling Code Blue HVAC. How can…" at bounding box center [759, 380] width 1518 height 760
